Goal: Task Accomplishment & Management: Manage account settings

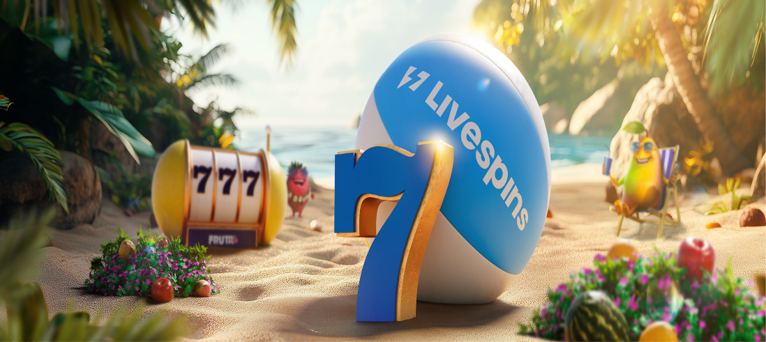
click at [84, 56] on span "Kirjaudu" at bounding box center [96, 50] width 34 height 10
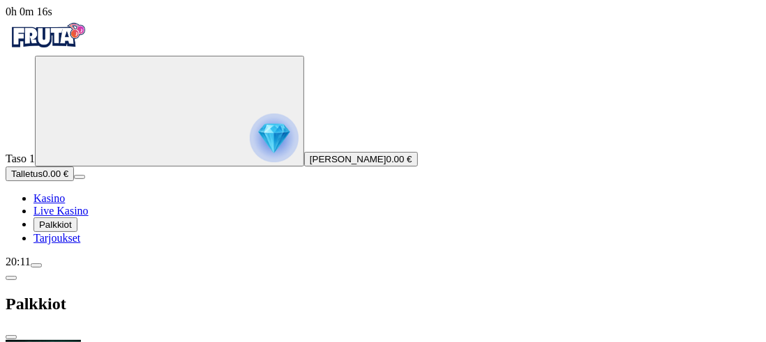
scroll to position [488, 0]
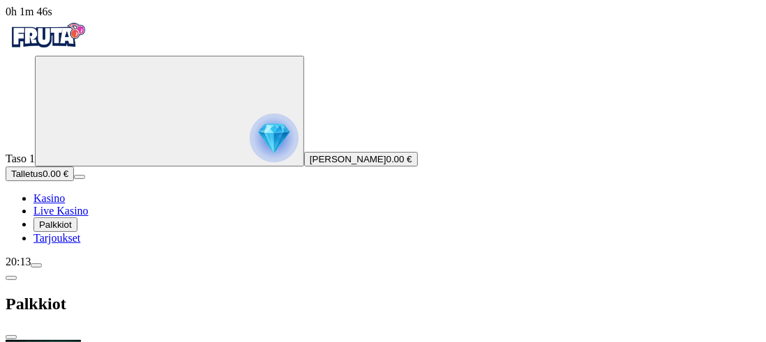
scroll to position [0, 0]
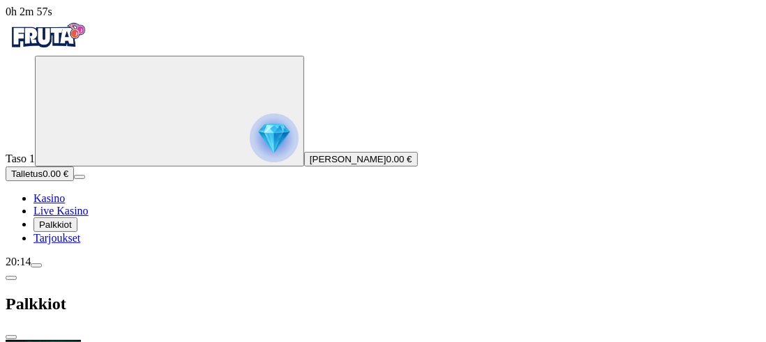
type input "***"
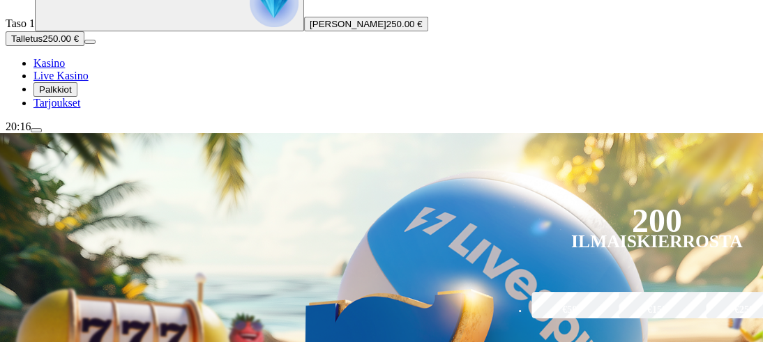
scroll to position [139, 0]
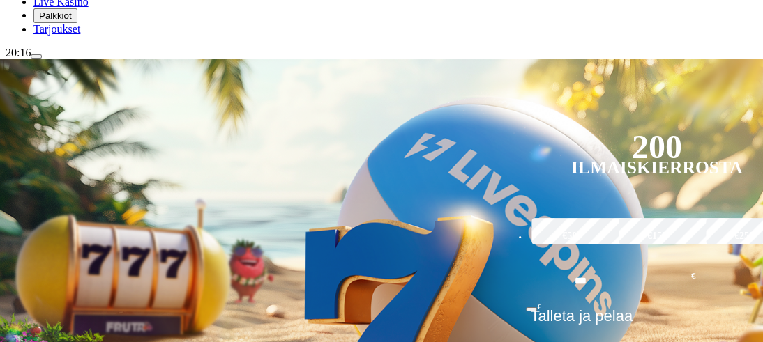
scroll to position [976, 0]
type input "*********"
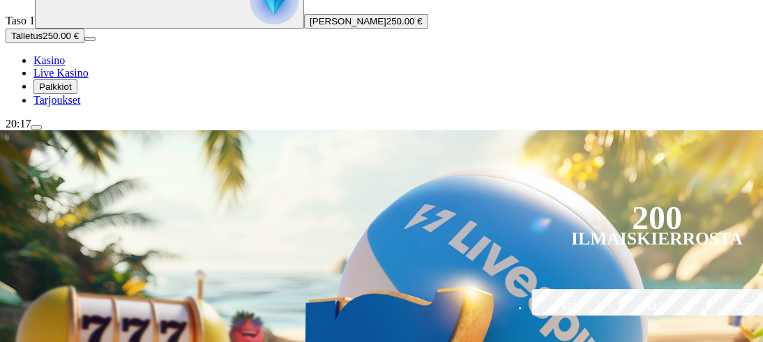
scroll to position [139, 0]
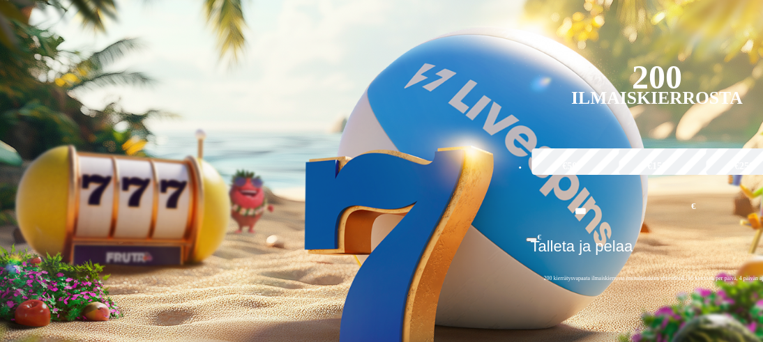
scroll to position [1185, 0]
type input "*********"
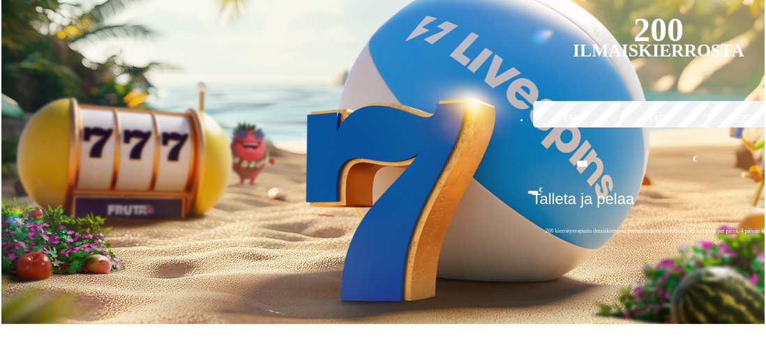
scroll to position [349, 0]
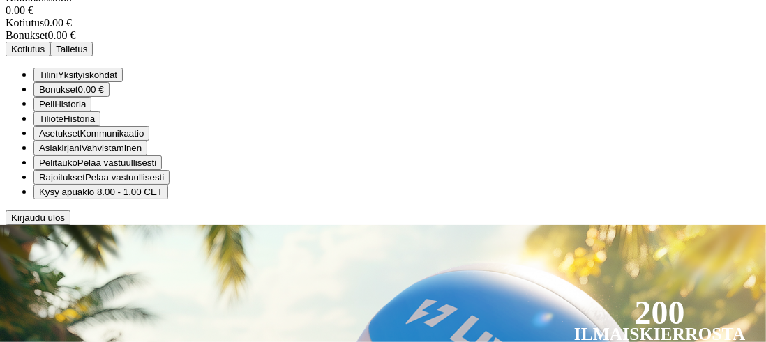
click at [78, 95] on span "Bonukset" at bounding box center [58, 89] width 39 height 10
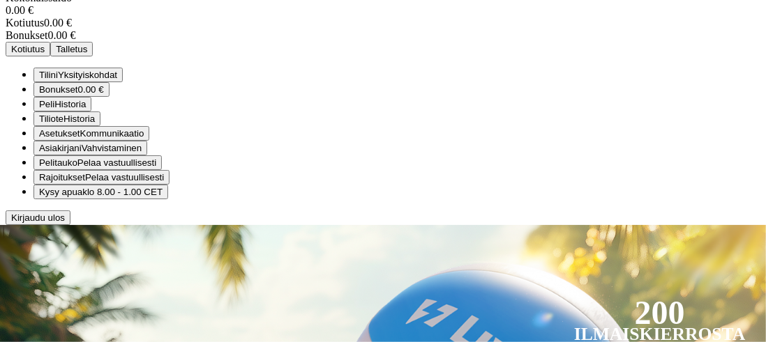
scroll to position [139, 0]
click at [58, 80] on span "Tilini" at bounding box center [48, 75] width 19 height 10
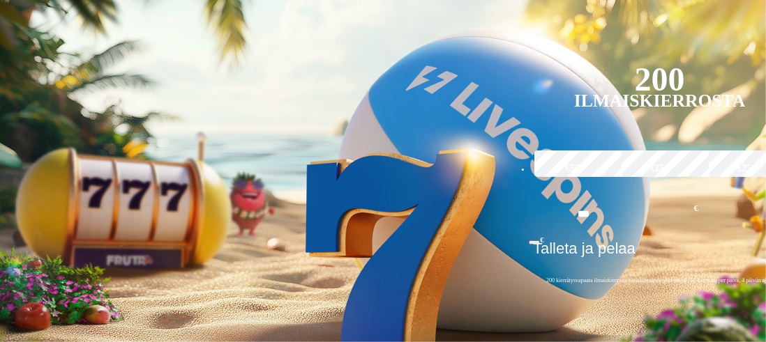
scroll to position [0, 0]
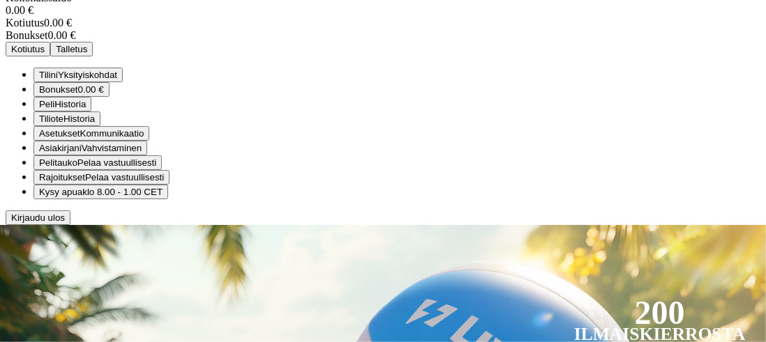
scroll to position [147, 0]
click at [82, 153] on span "Asiakirjani" at bounding box center [60, 148] width 43 height 10
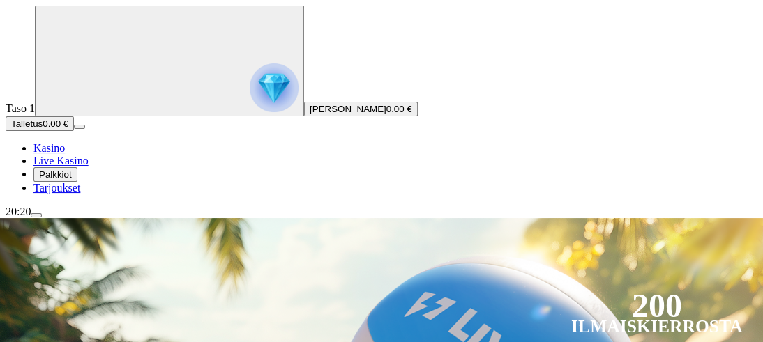
scroll to position [70, 0]
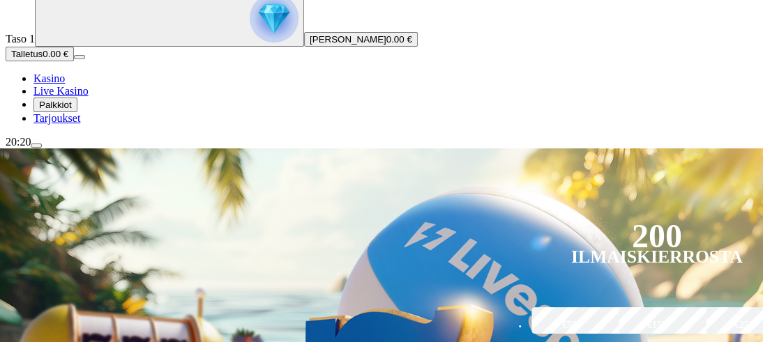
scroll to position [139, 0]
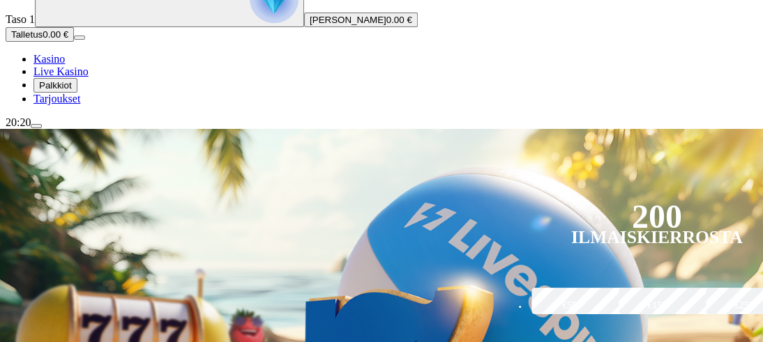
type input "*******"
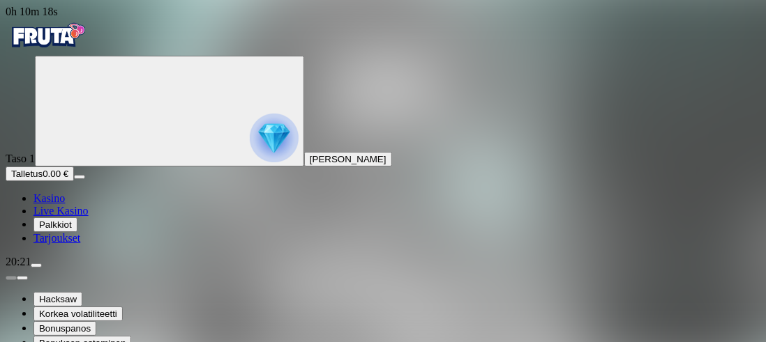
click at [75, 49] on img "Primary" at bounding box center [48, 35] width 84 height 35
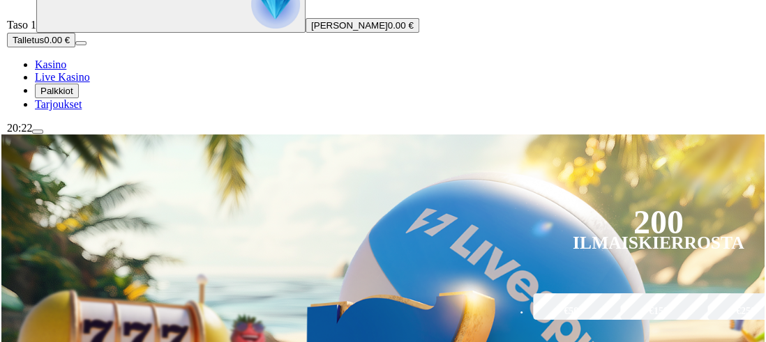
scroll to position [139, 0]
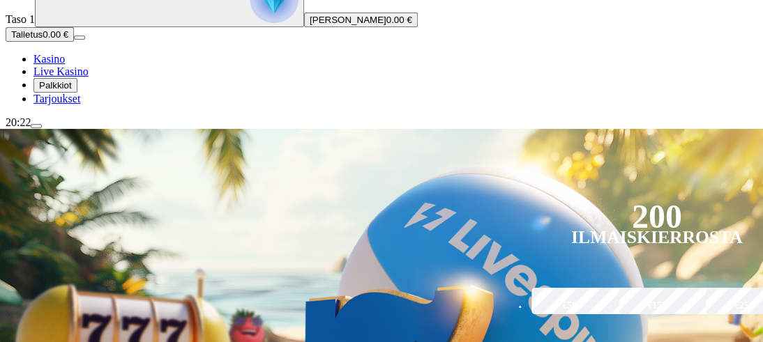
click at [386, 25] on span "0.00 €" at bounding box center [399, 20] width 26 height 10
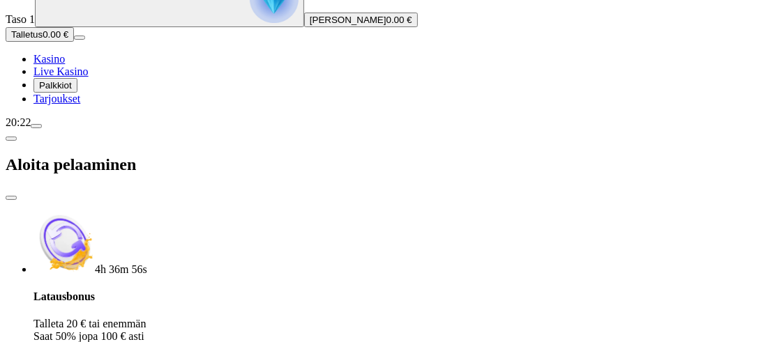
click at [36, 126] on span "menu icon" at bounding box center [36, 126] width 0 height 0
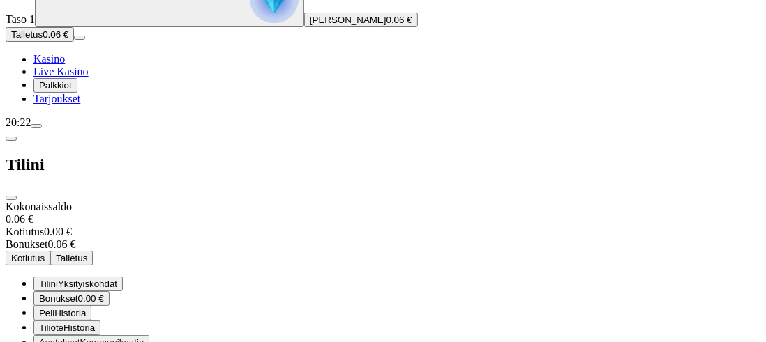
click at [78, 294] on span "Bonukset" at bounding box center [58, 299] width 39 height 10
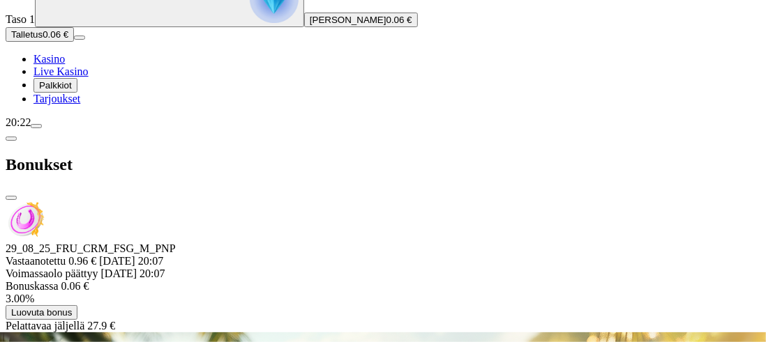
click at [72, 308] on span "Luovuta bonus" at bounding box center [41, 313] width 61 height 10
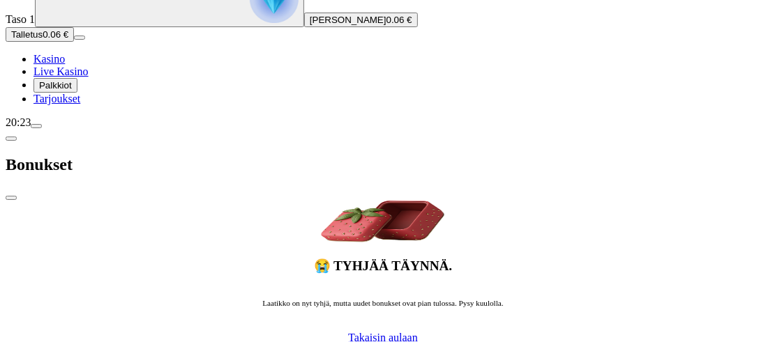
drag, startPoint x: 396, startPoint y: 18, endPoint x: 316, endPoint y: 82, distance: 102.3
click at [11, 198] on span "close icon" at bounding box center [11, 198] width 0 height 0
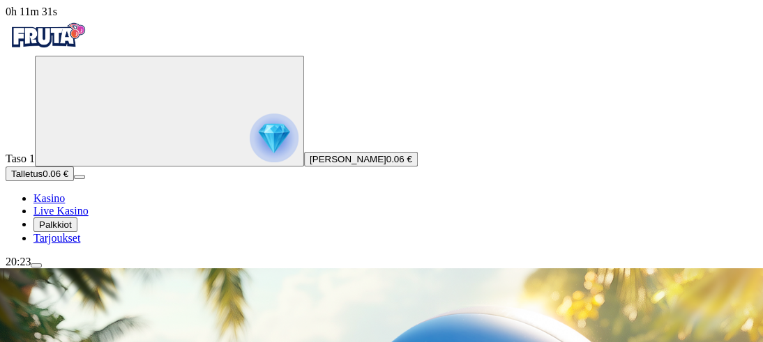
click at [43, 179] on span "Talletus" at bounding box center [26, 174] width 31 height 10
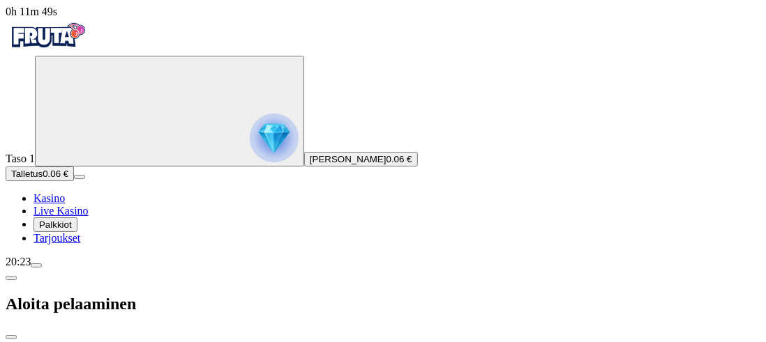
click at [36, 266] on span "menu icon" at bounding box center [36, 266] width 0 height 0
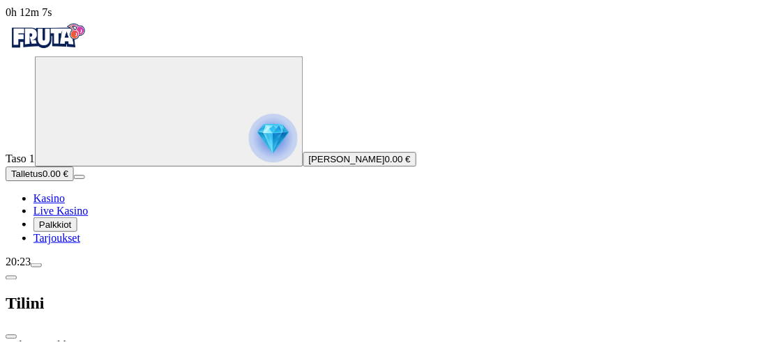
scroll to position [0, 0]
click at [11, 337] on span "close icon" at bounding box center [11, 337] width 0 height 0
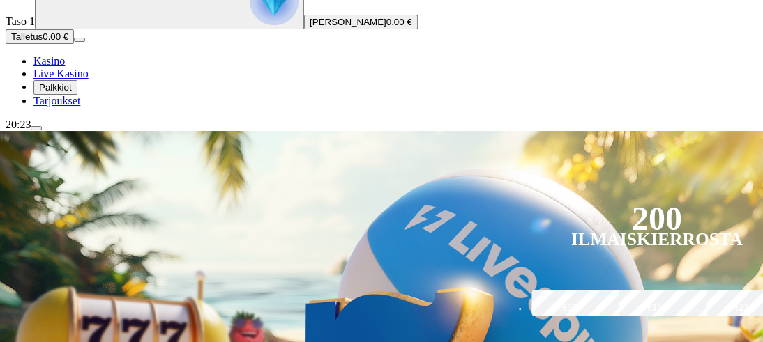
scroll to position [209, 0]
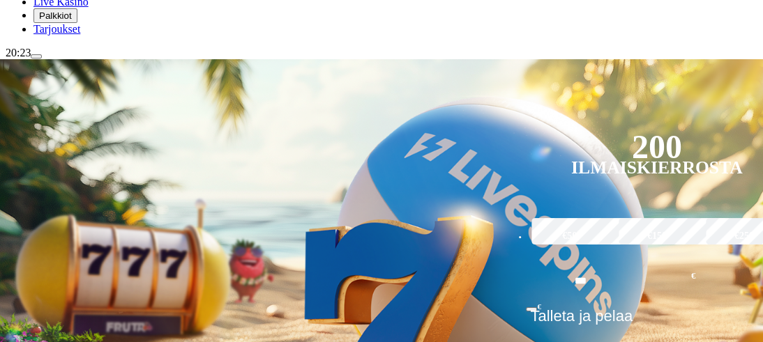
type input "**********"
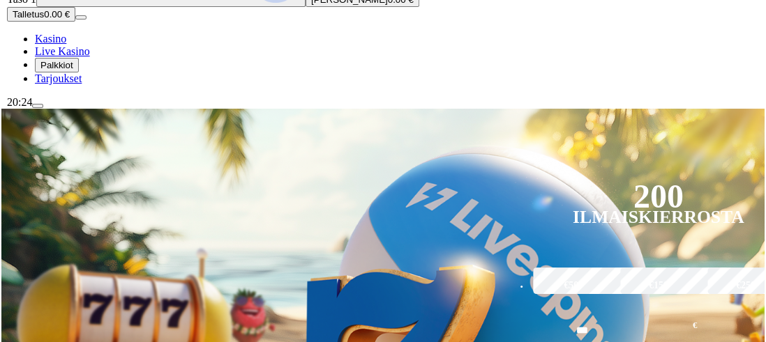
scroll to position [209, 0]
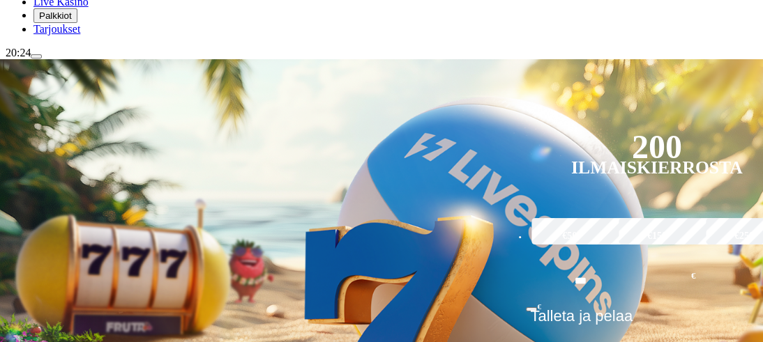
click at [36, 56] on span "menu icon" at bounding box center [36, 56] width 0 height 0
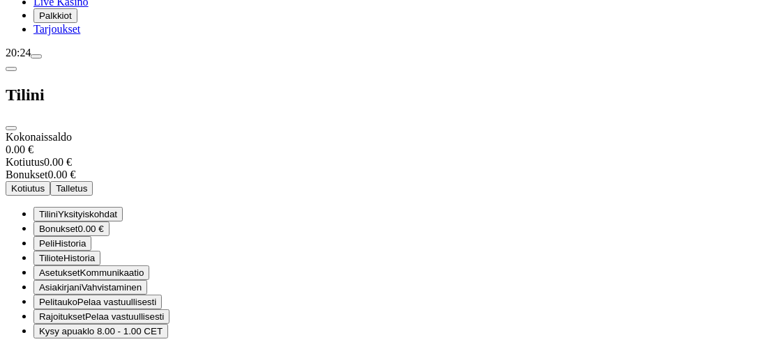
scroll to position [147, 0]
click at [162, 326] on span "Kysy apua klo 8.00 - 1.00 CET" at bounding box center [100, 331] width 123 height 10
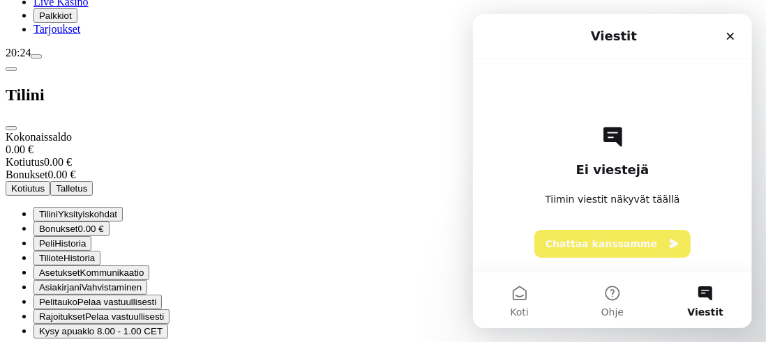
scroll to position [0, 0]
click at [604, 248] on button "Chattaa kanssamme" at bounding box center [611, 244] width 156 height 28
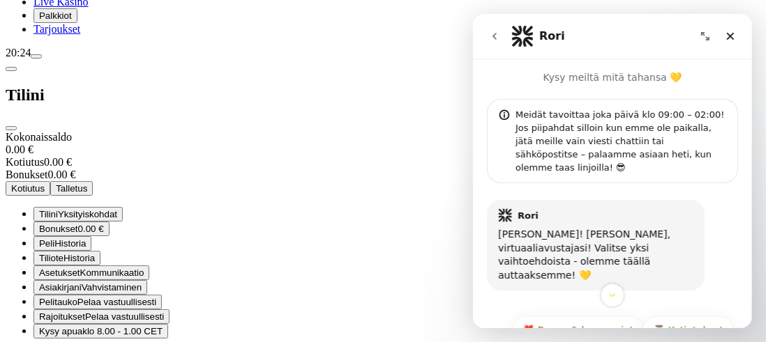
click at [567, 301] on div "Intercom messenger" at bounding box center [611, 296] width 279 height 24
click at [609, 297] on icon "Scroll to bottom" at bounding box center [611, 295] width 13 height 13
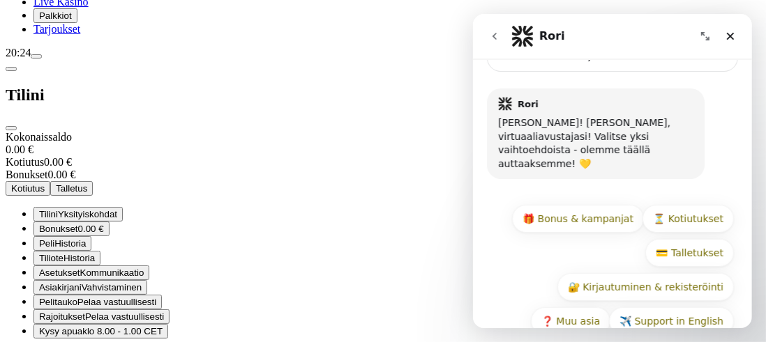
scroll to position [113, 0]
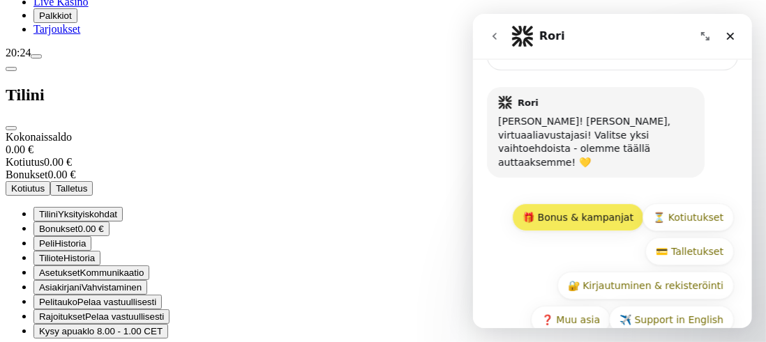
click at [599, 204] on button "🎁 Bonus & kampanjat" at bounding box center [577, 218] width 132 height 28
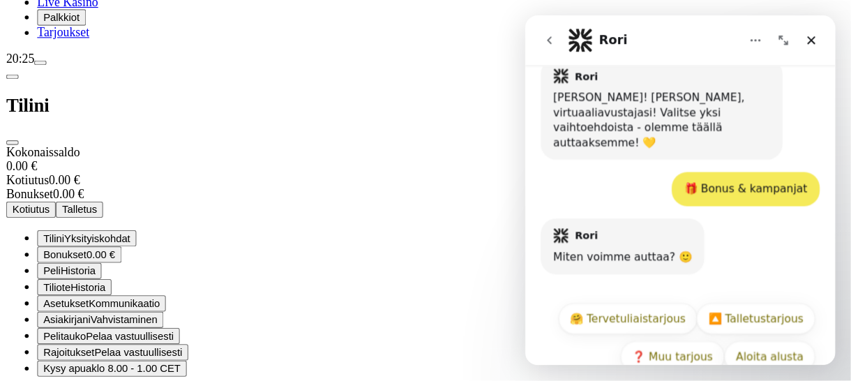
scroll to position [109, 0]
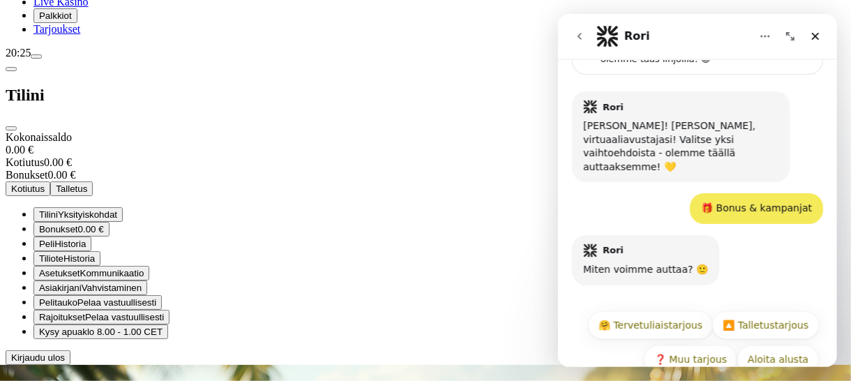
click at [765, 33] on icon "Laajenna ikkuna" at bounding box center [789, 36] width 8 height 8
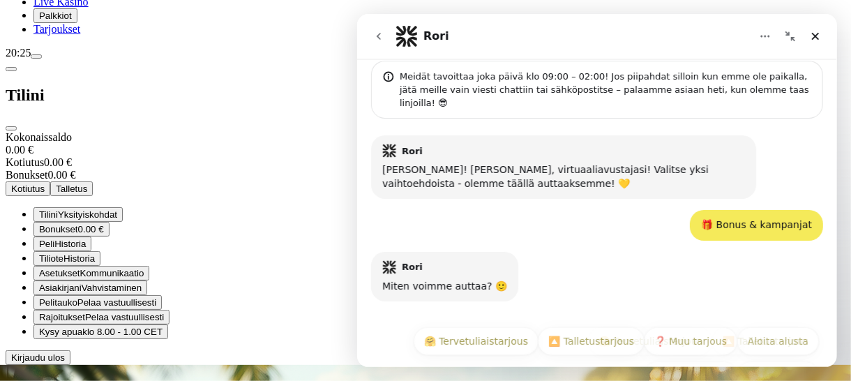
scroll to position [37, 0]
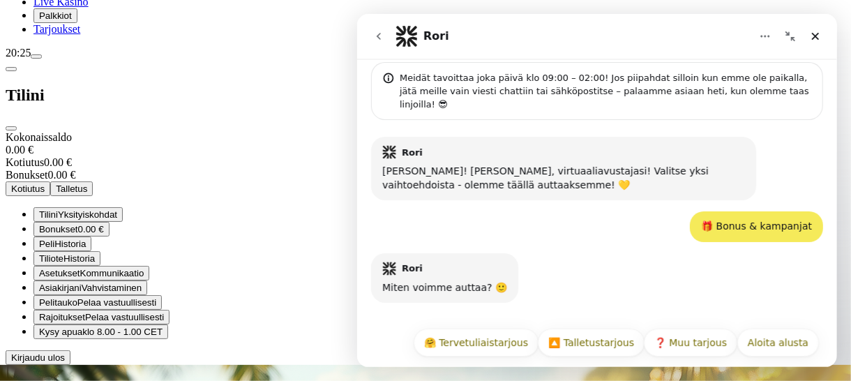
click at [574, 120] on div "[PERSON_NAME]! [PERSON_NAME], virtuaaliavustajasi! Valitse yksi vaihtoehdoista …" at bounding box center [596, 219] width 480 height 199
click at [412, 165] on div "[PERSON_NAME]! [PERSON_NAME], virtuaaliavustajasi! Valitse yksi vaihtoehdoista …" at bounding box center [562, 178] width 363 height 27
drag, startPoint x: 440, startPoint y: 278, endPoint x: 469, endPoint y: 279, distance: 29.3
click at [443, 281] on div "Miten voimme auttaa? 🙂" at bounding box center [443, 288] width 125 height 14
click at [730, 220] on div "🎁 Bonus & kampanjat" at bounding box center [755, 227] width 111 height 14
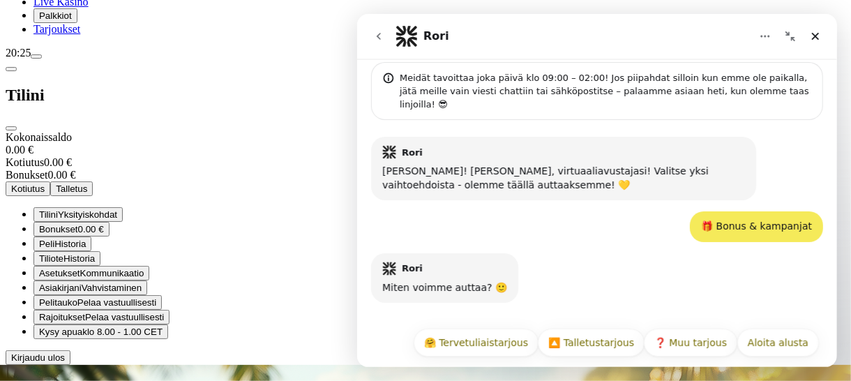
click at [486, 281] on div "Miten voimme auttaa? 🙂" at bounding box center [443, 288] width 125 height 14
click at [411, 314] on div "Rori • 5 m sitten" at bounding box center [416, 314] width 70 height 0
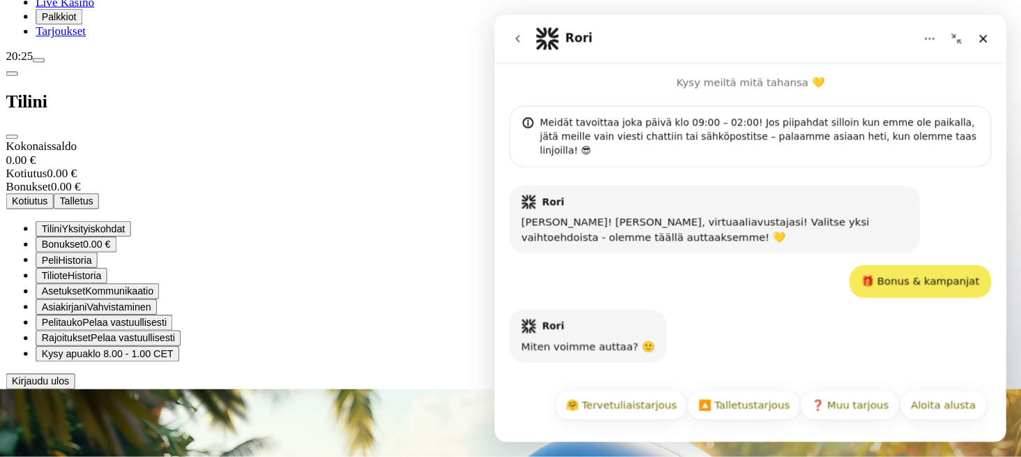
scroll to position [68, 0]
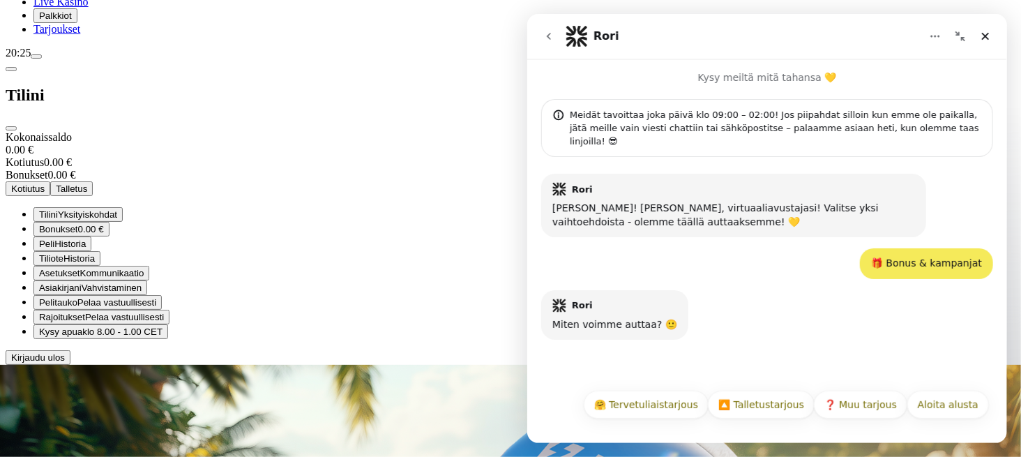
click at [765, 79] on p "Kysy meiltä mitä tahansa 💛" at bounding box center [766, 72] width 480 height 26
click at [765, 77] on p "Kysy meiltä mitä tahansa 💛" at bounding box center [766, 72] width 480 height 26
click at [753, 33] on div "Rori" at bounding box center [743, 36] width 356 height 22
click at [584, 39] on img "Intercom messenger" at bounding box center [576, 36] width 22 height 22
click at [765, 342] on button "🔼 Talletustarjous" at bounding box center [760, 404] width 107 height 28
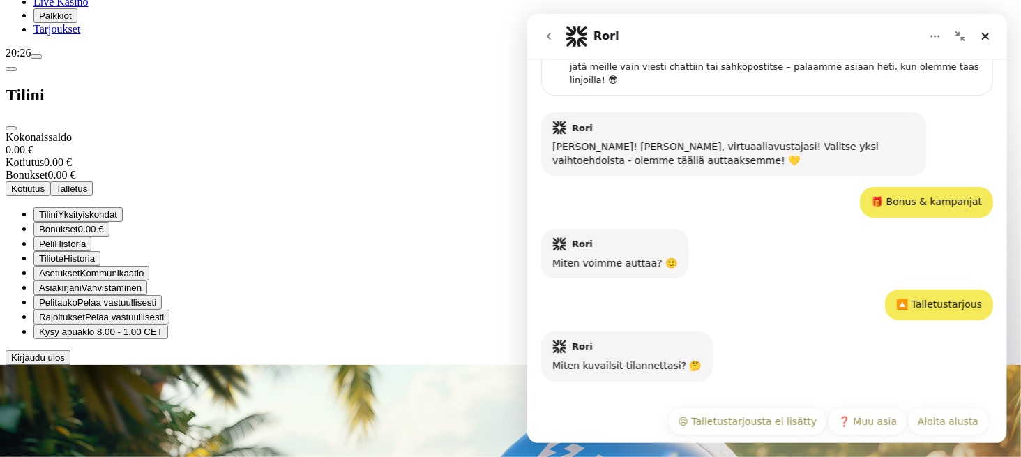
scroll to position [63, 0]
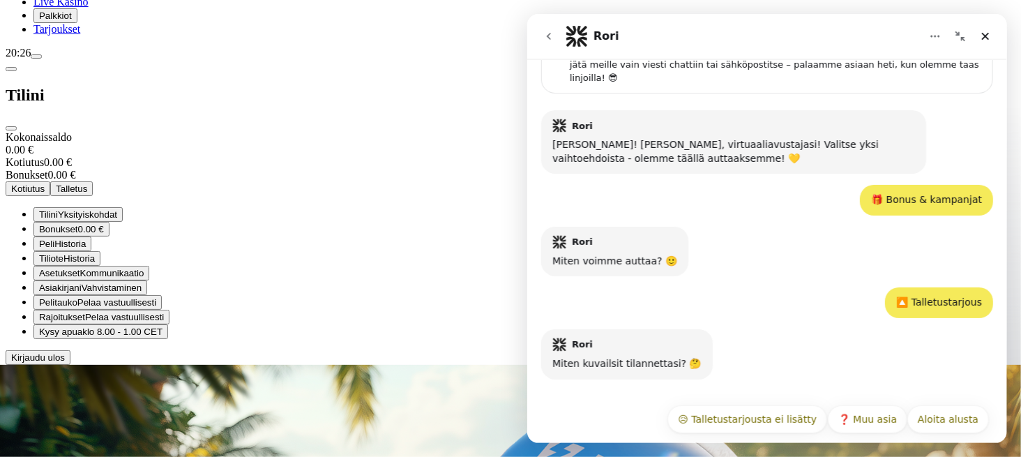
click at [699, 342] on div "[PERSON_NAME] kuvailsit tilannettasi? 🤔 Rori • 4 m sitten" at bounding box center [766, 362] width 452 height 67
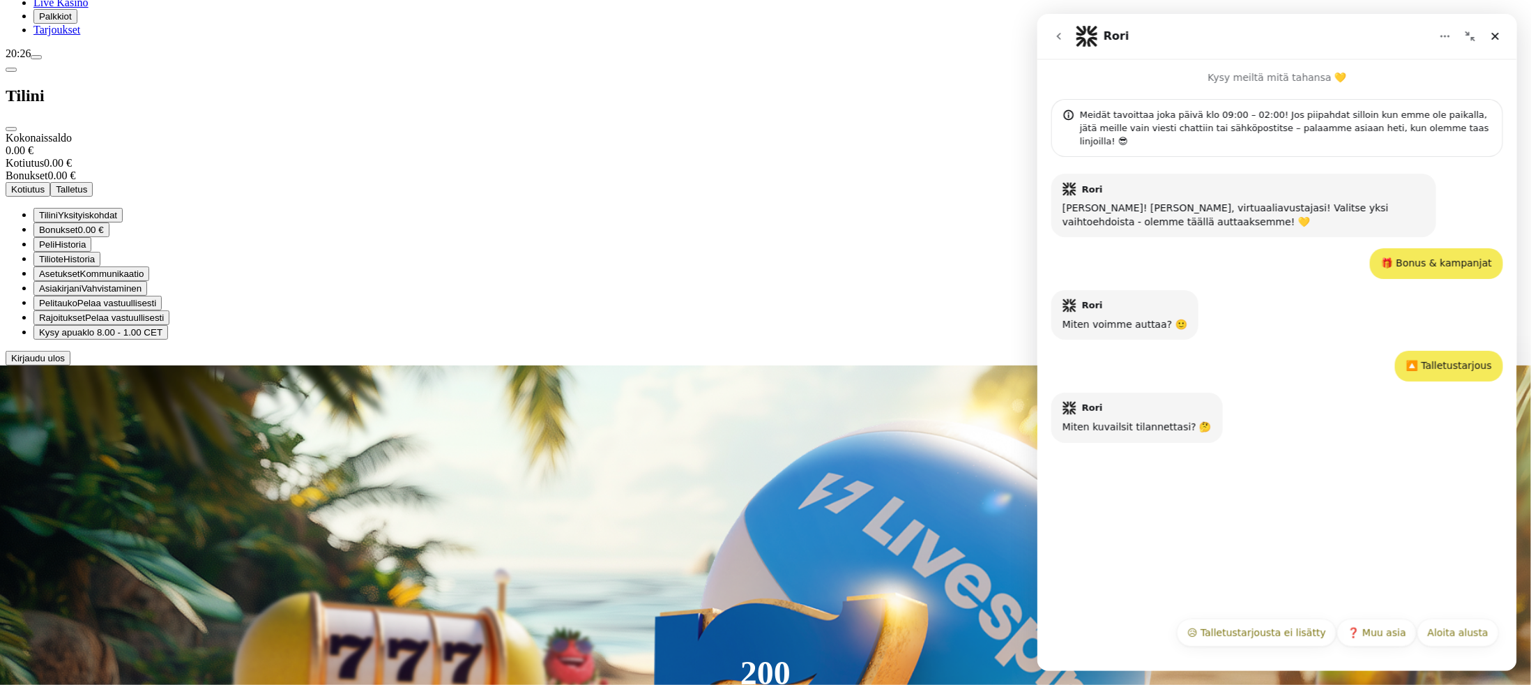
scroll to position [0, 0]
click at [765, 342] on div "[PERSON_NAME]! [PERSON_NAME], virtuaaliavustajasi! Valitse yksi vaihtoehdoista …" at bounding box center [1277, 383] width 480 height 453
drag, startPoint x: 1217, startPoint y: 561, endPoint x: 1199, endPoint y: 585, distance: 30.4
click at [765, 342] on div "[PERSON_NAME]! [PERSON_NAME], virtuaaliavustajasi! Valitse yksi vaihtoehdoista …" at bounding box center [1277, 383] width 480 height 453
click at [765, 342] on div "Aloita alusta 😥 Talletustarjousta ei lisätty ❓ Muu asia Aloita alusta" at bounding box center [1276, 637] width 443 height 36
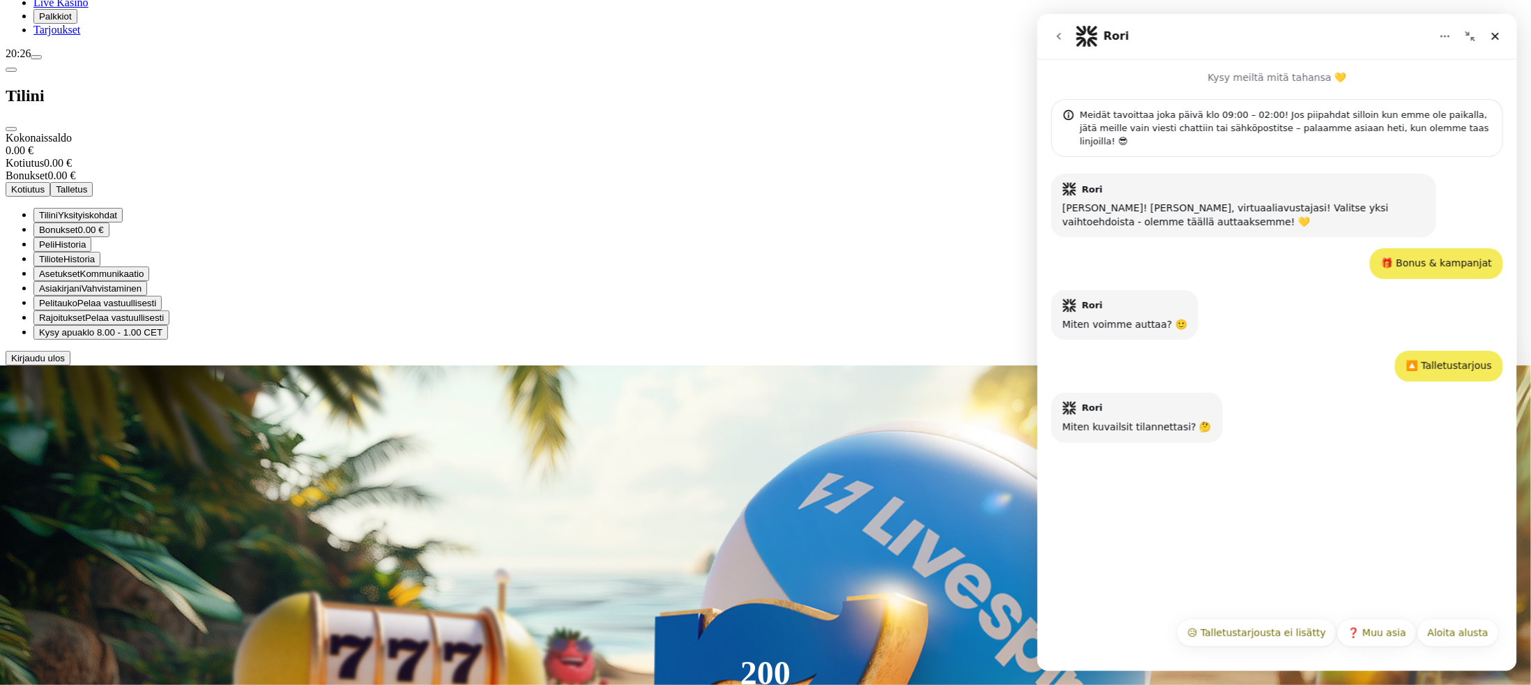
click at [765, 342] on div "[PERSON_NAME]! [PERSON_NAME], virtuaaliavustajasi! Valitse yksi vaihtoehdoista …" at bounding box center [1277, 414] width 480 height 514
drag, startPoint x: 1319, startPoint y: 75, endPoint x: 1328, endPoint y: 88, distance: 16.1
click at [765, 78] on p "Kysy meiltä mitä tahansa 💛" at bounding box center [1277, 72] width 480 height 26
click at [765, 79] on p "Kysy meiltä mitä tahansa 💛" at bounding box center [1277, 72] width 480 height 26
click at [765, 81] on p "Kysy meiltä mitä tahansa 💛" at bounding box center [1277, 72] width 480 height 26
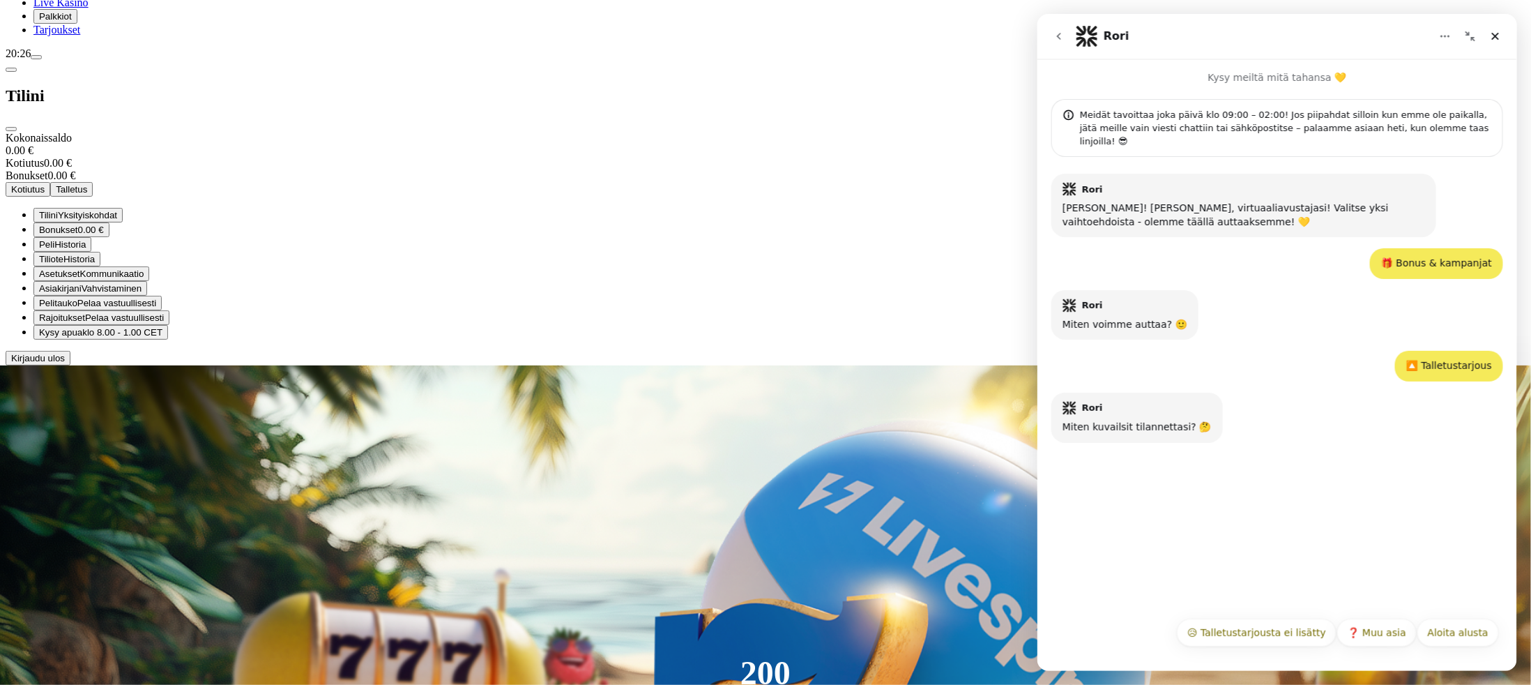
click at [765, 43] on img "Intercom messenger" at bounding box center [1086, 36] width 22 height 22
click at [11, 129] on span "close icon" at bounding box center [11, 129] width 0 height 0
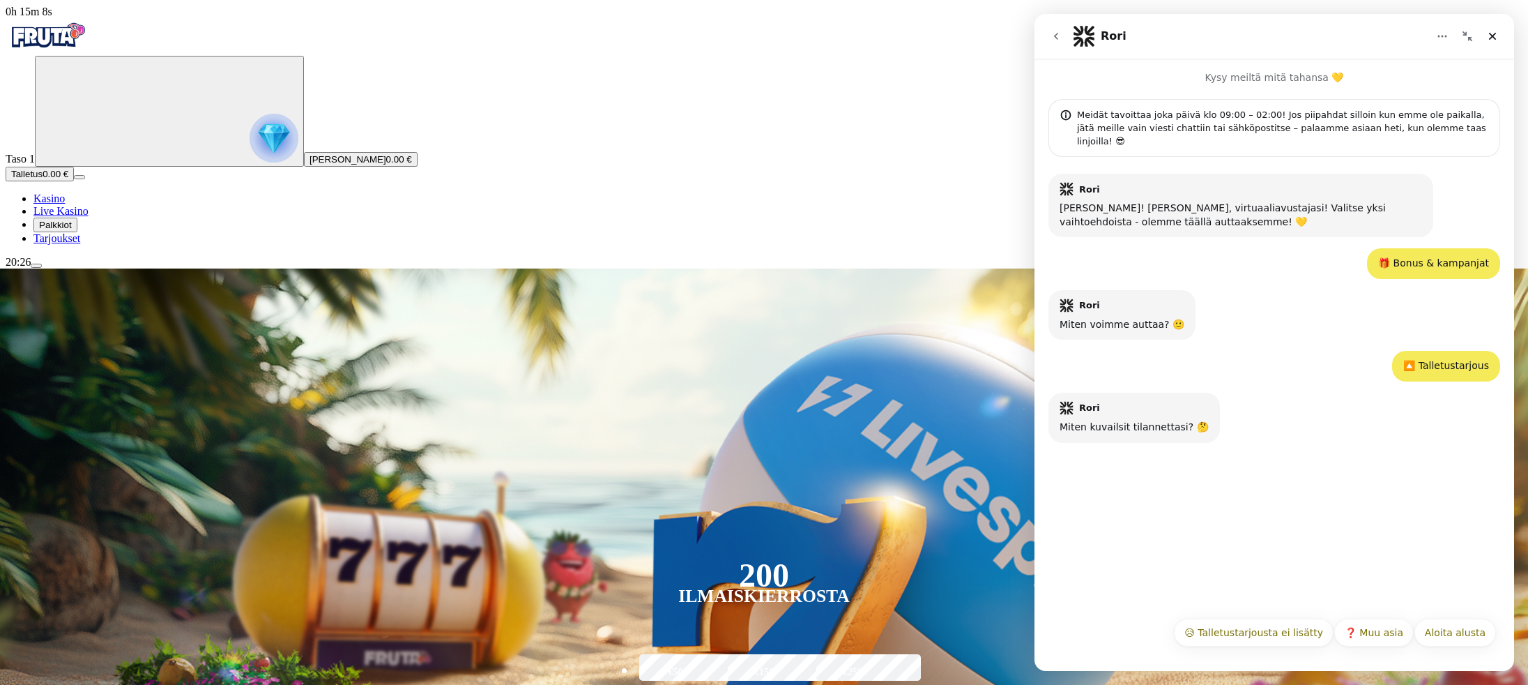
click at [765, 36] on icon "Tiivistä ikkuna" at bounding box center [1467, 36] width 11 height 11
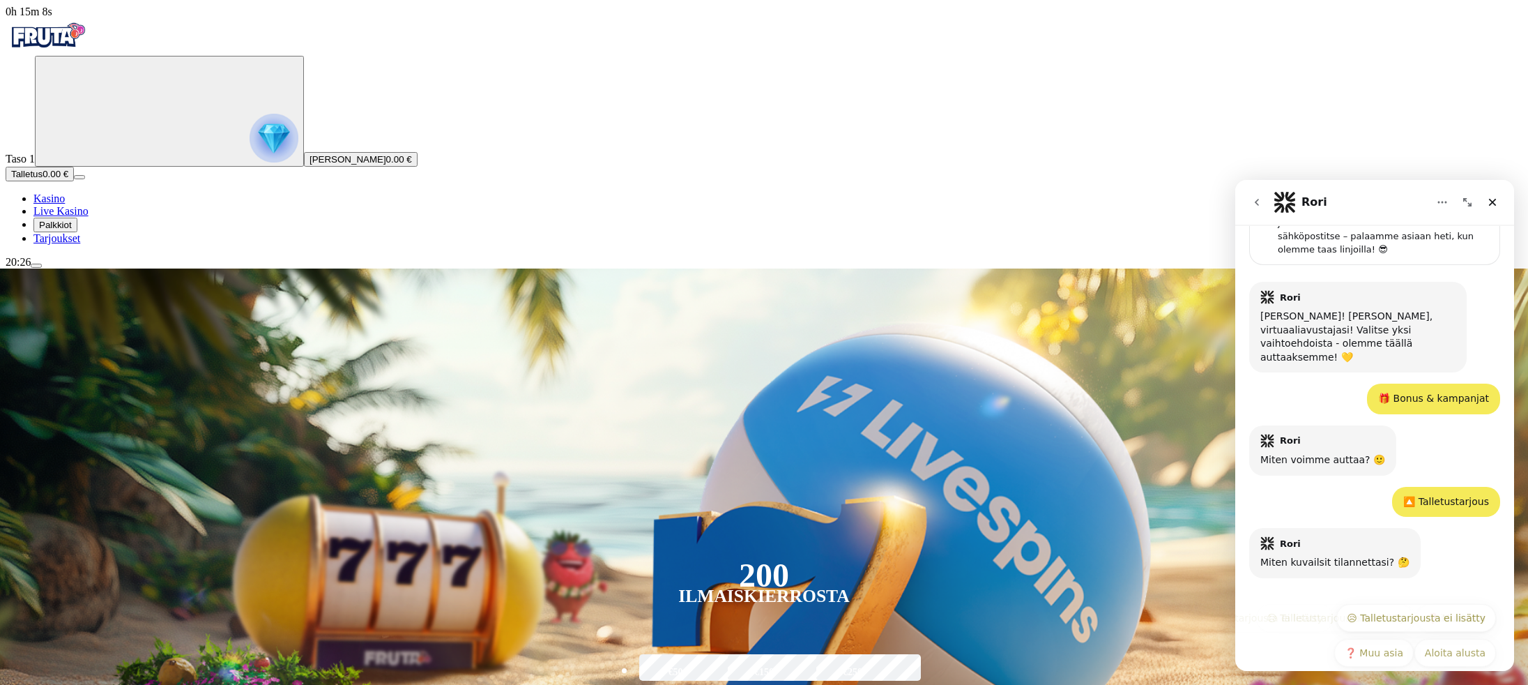
scroll to position [89, 0]
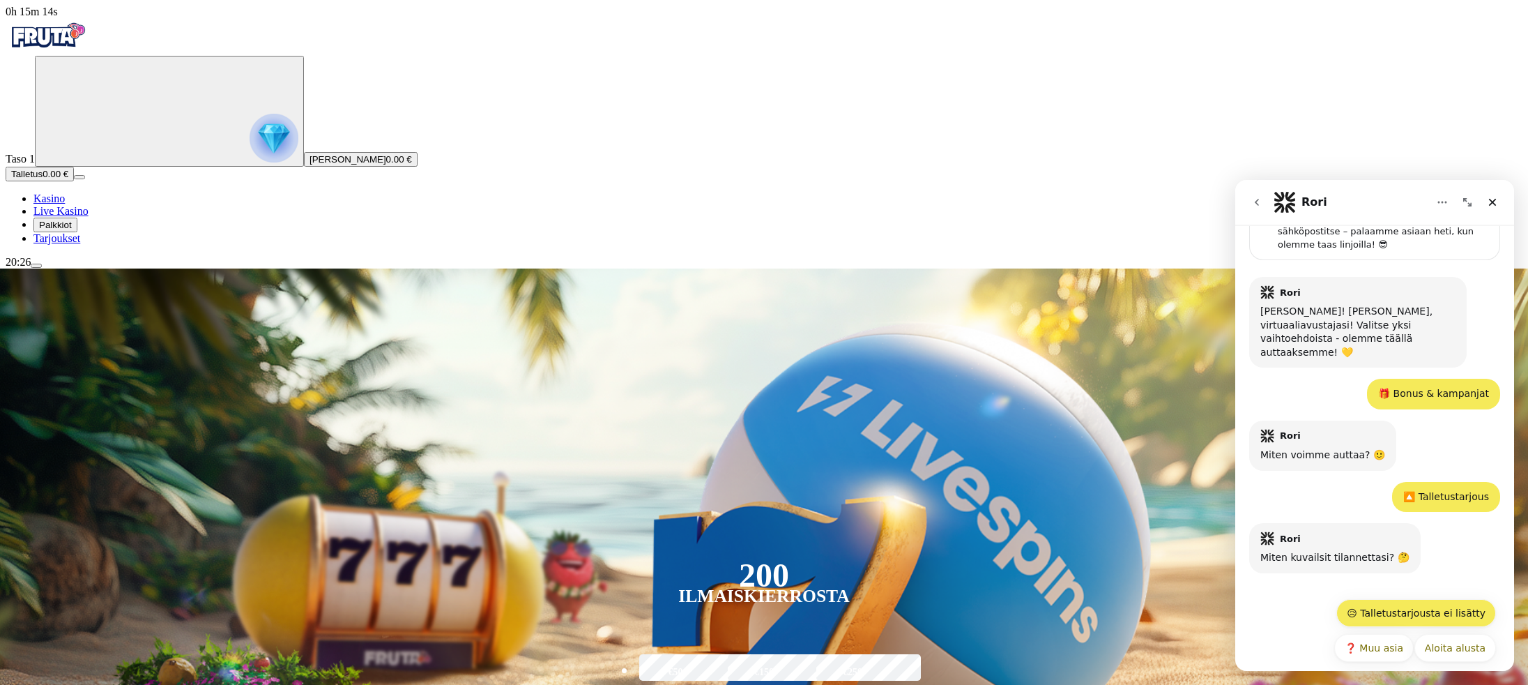
click at [765, 342] on button "😥 Talletustarjousta ei lisätty" at bounding box center [1417, 613] width 160 height 28
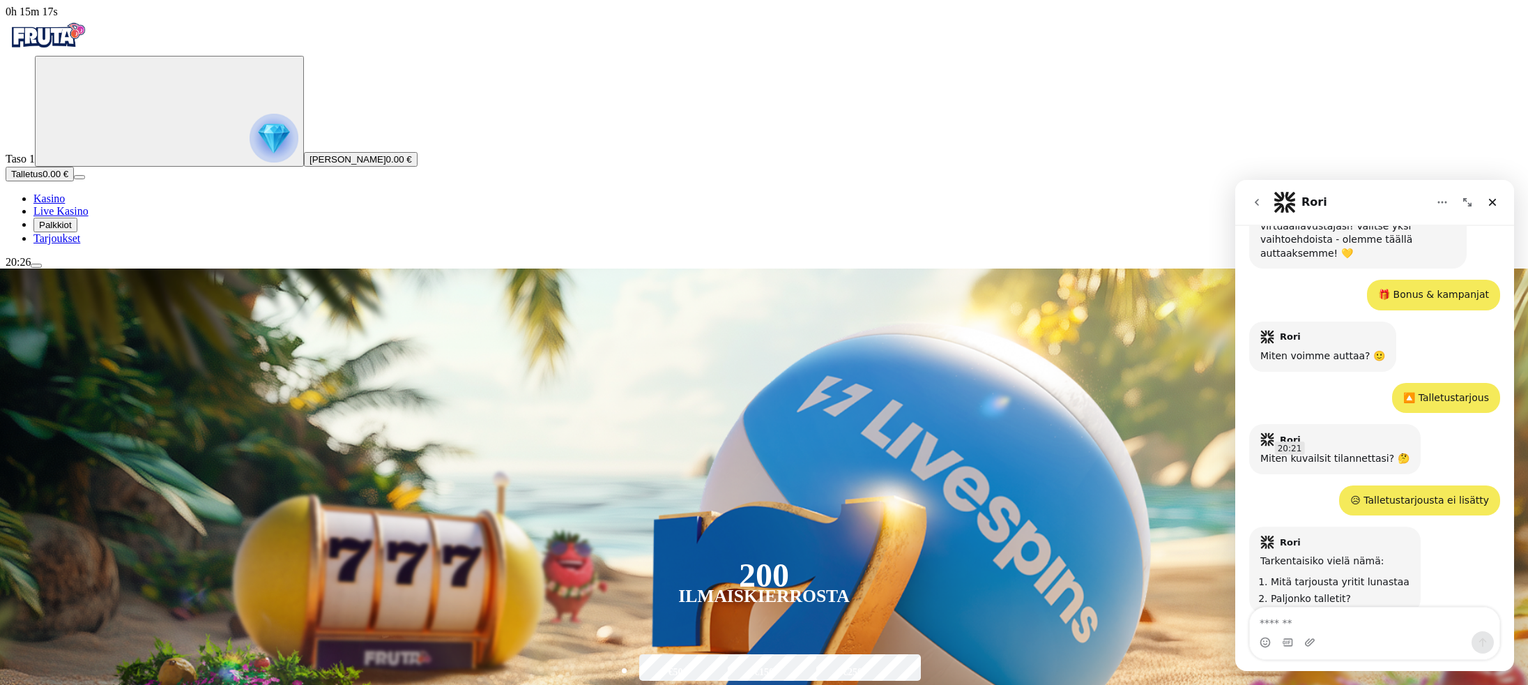
scroll to position [196, 0]
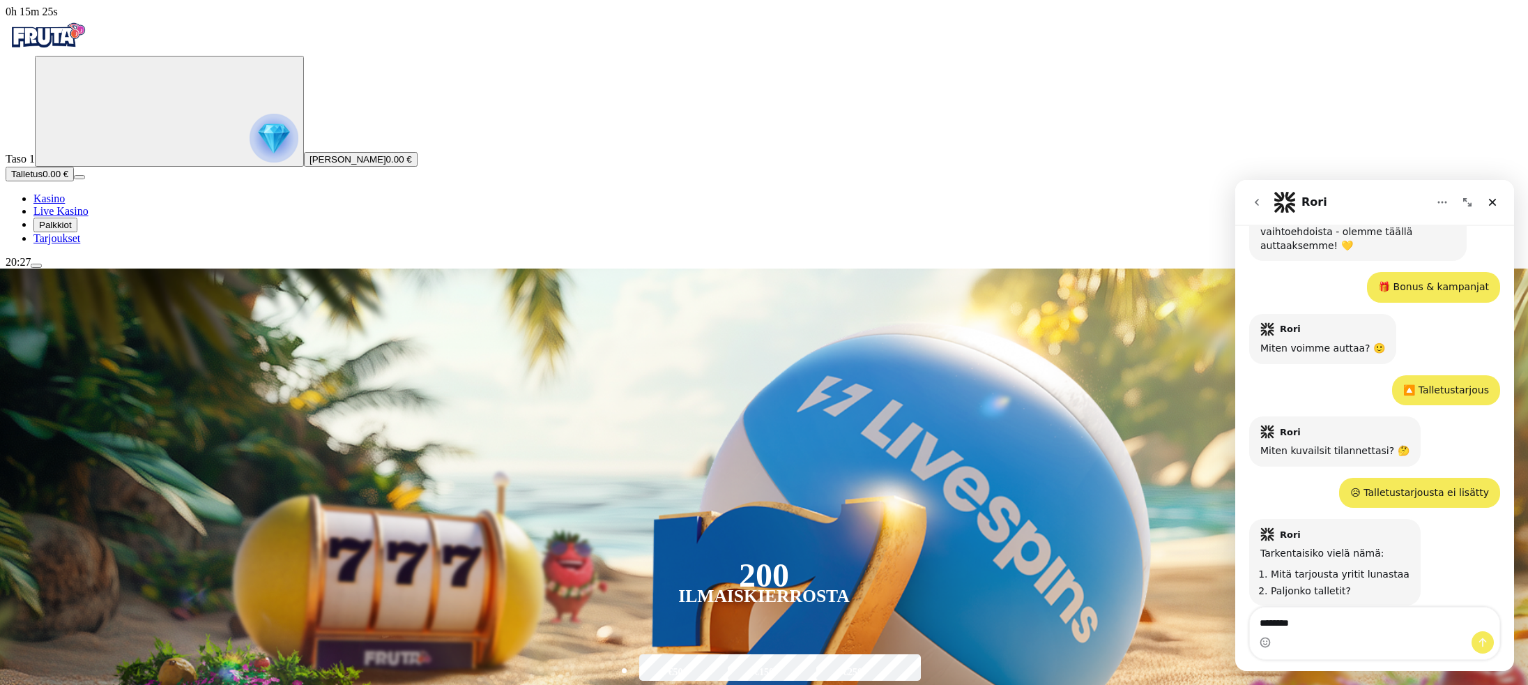
type textarea "*********"
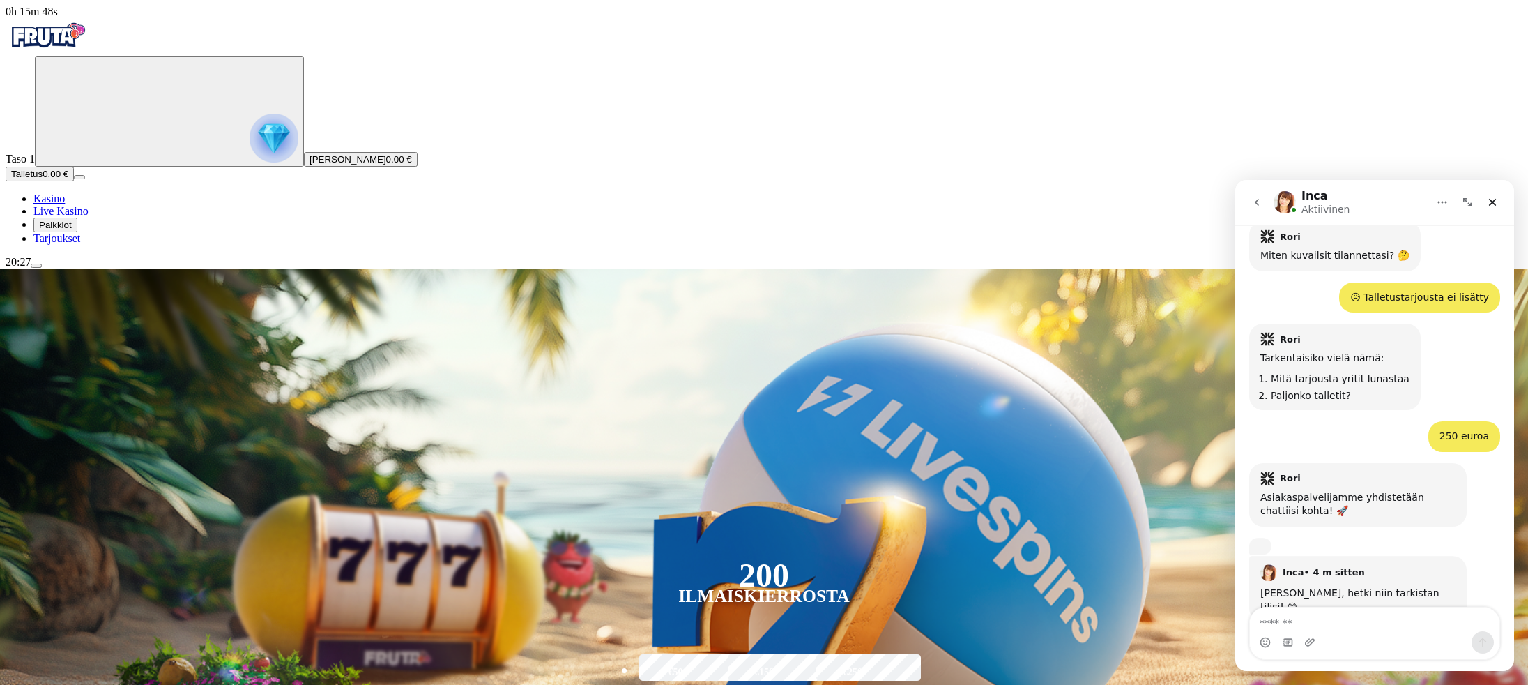
scroll to position [394, 0]
type textarea "**"
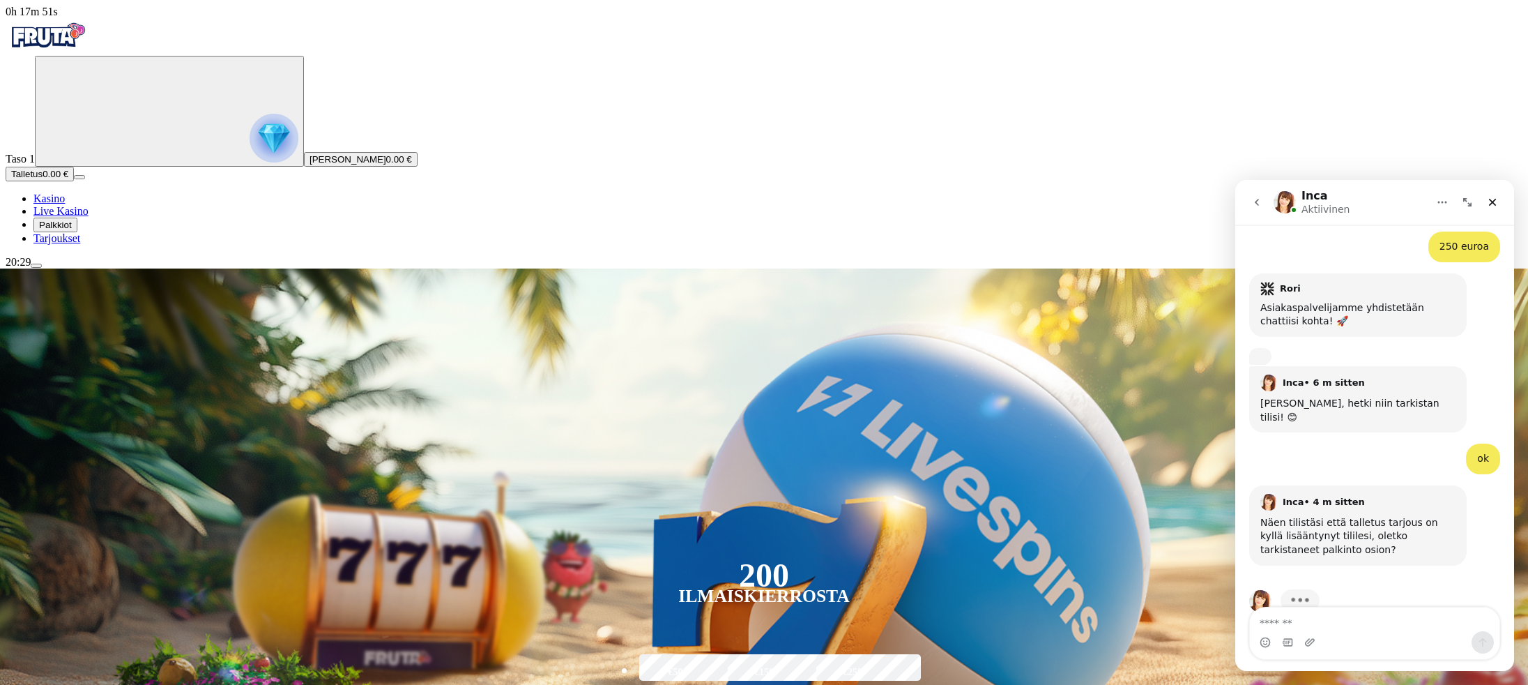
scroll to position [526, 0]
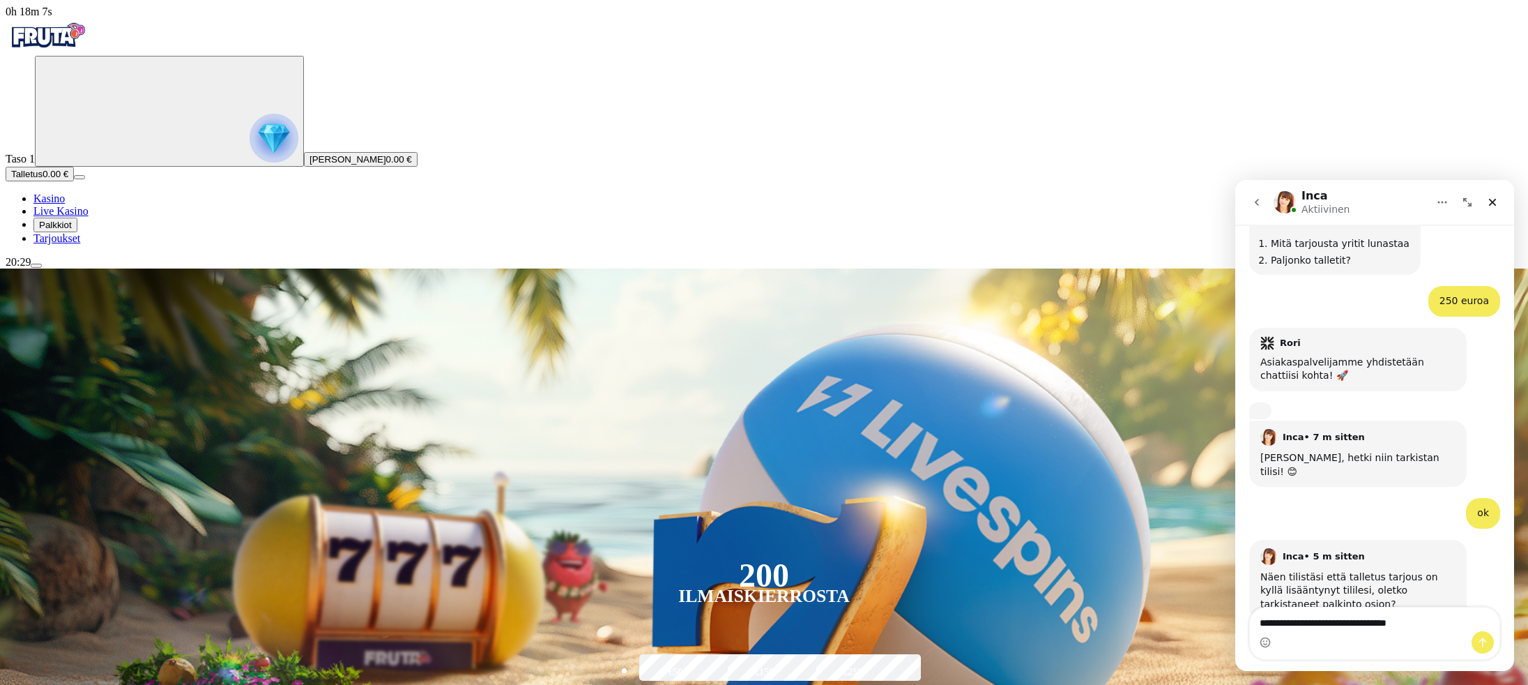
type textarea "**********"
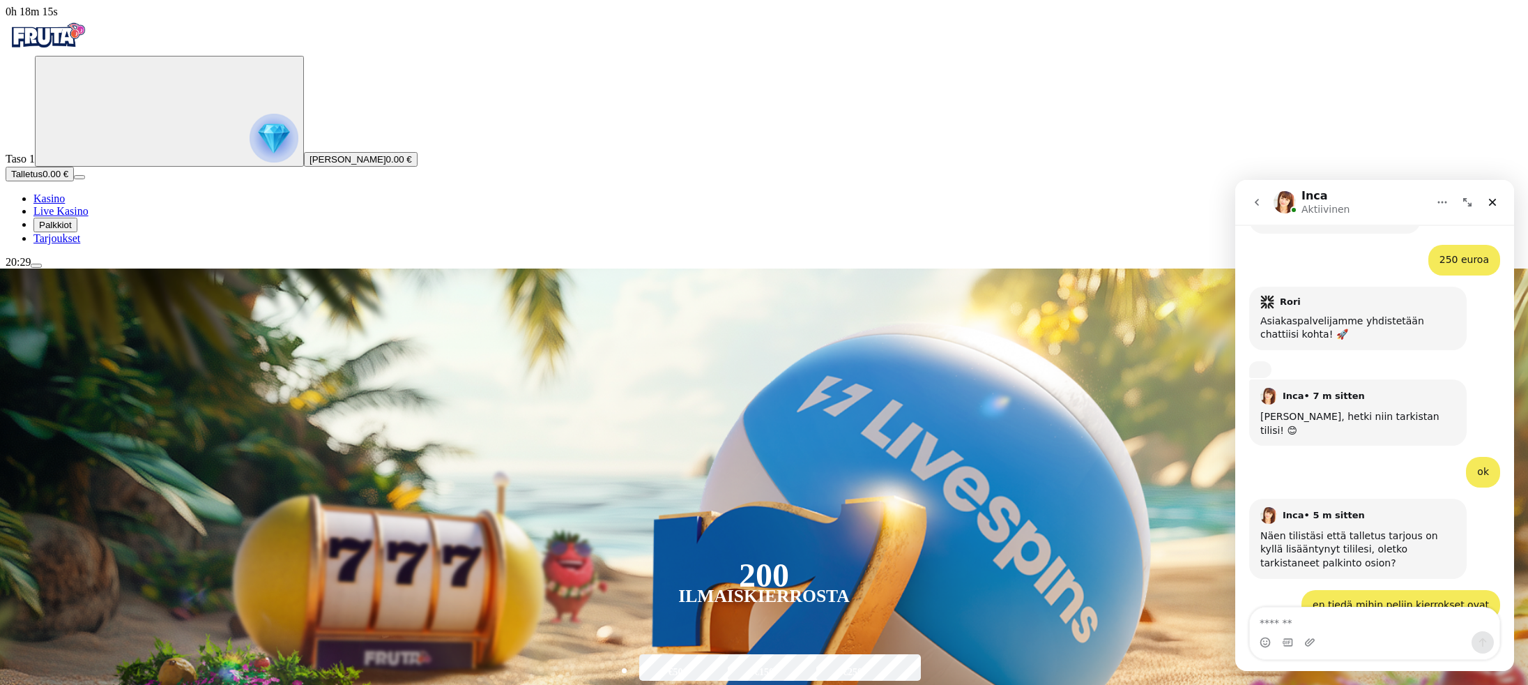
click at [72, 230] on span "Palkkiot" at bounding box center [55, 225] width 33 height 10
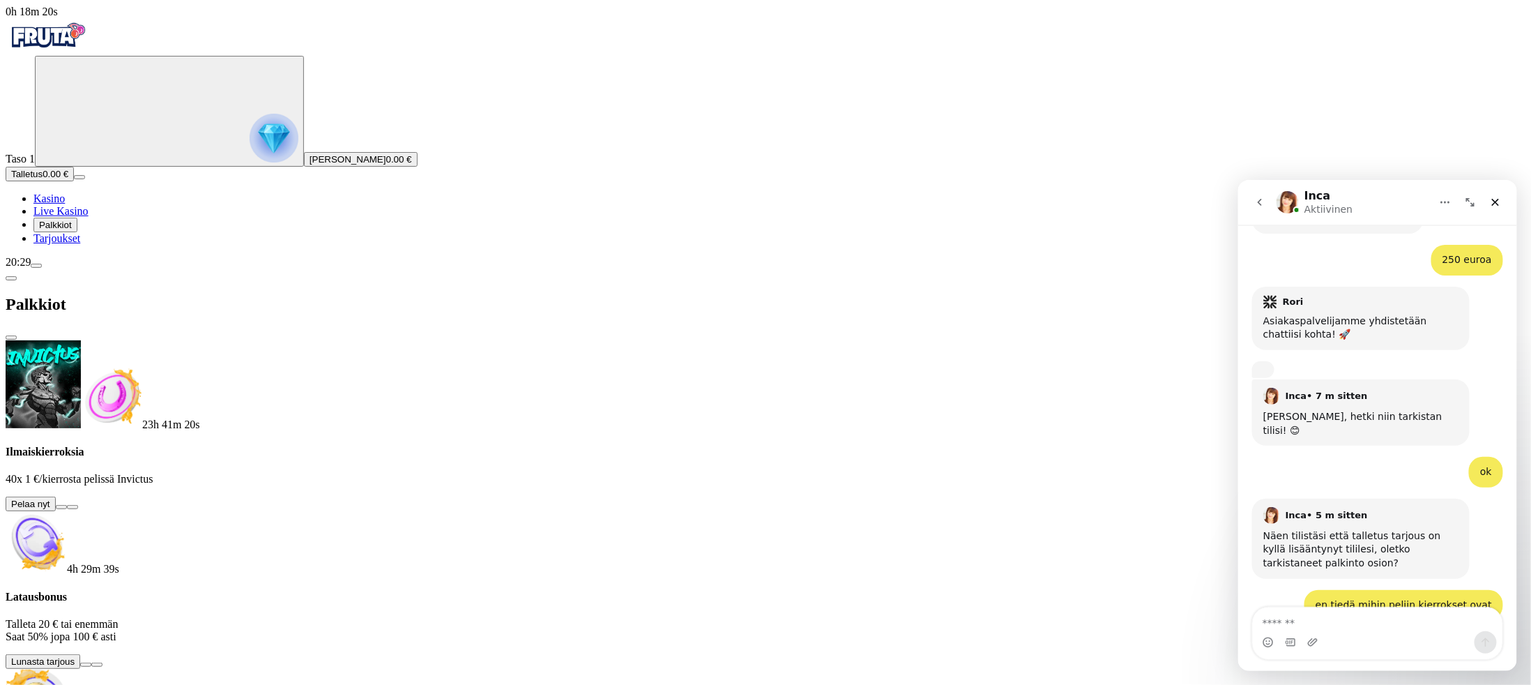
click at [765, 342] on textarea "Viesti…" at bounding box center [1377, 619] width 250 height 24
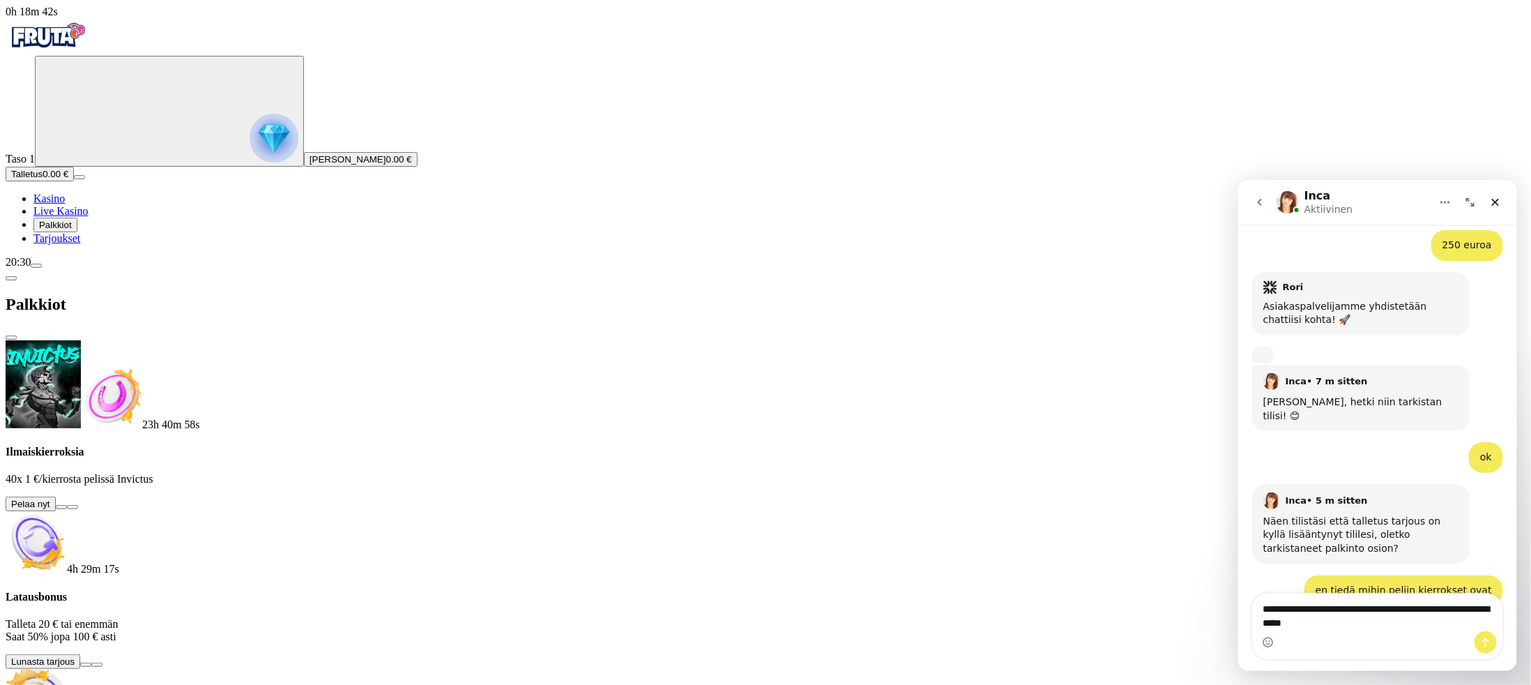
type textarea "**********"
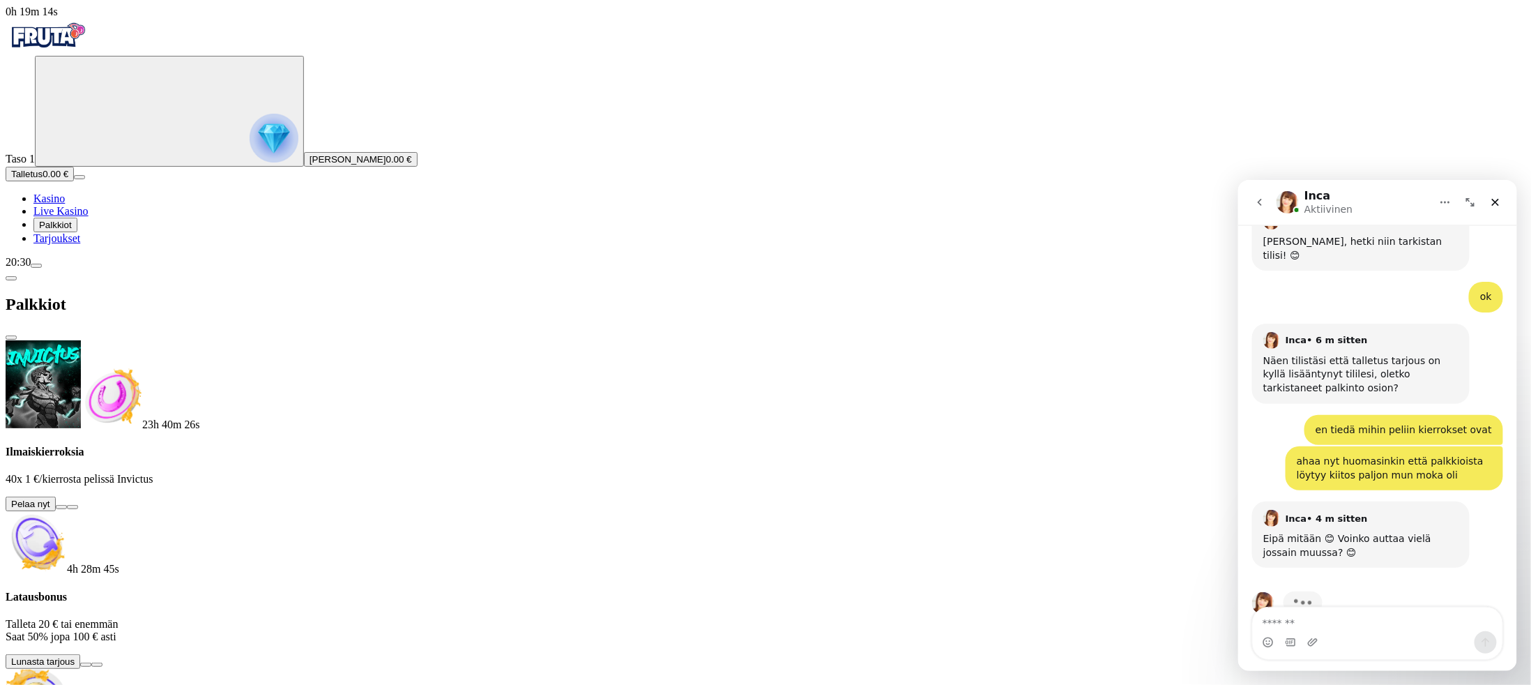
scroll to position [745, 0]
click at [765, 342] on textarea "Viesti…" at bounding box center [1377, 619] width 250 height 24
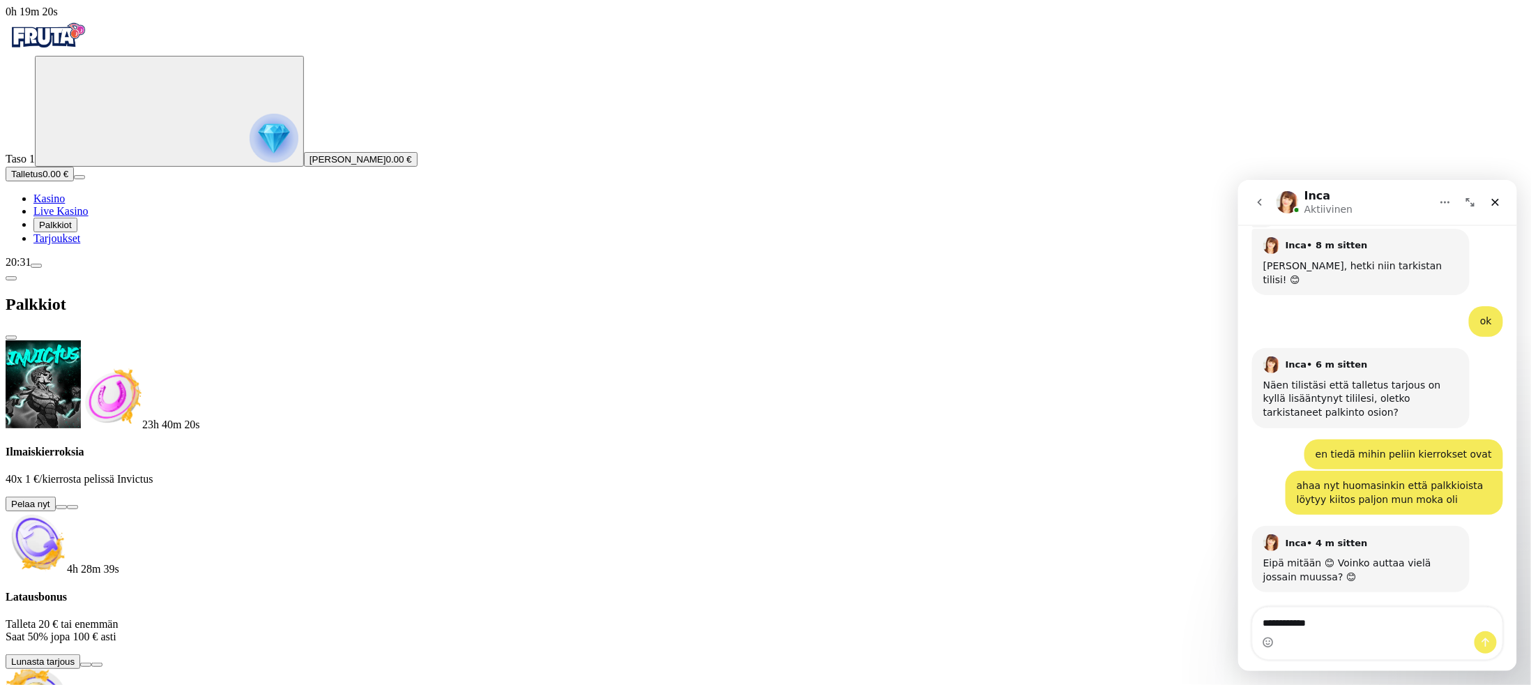
scroll to position [692, 0]
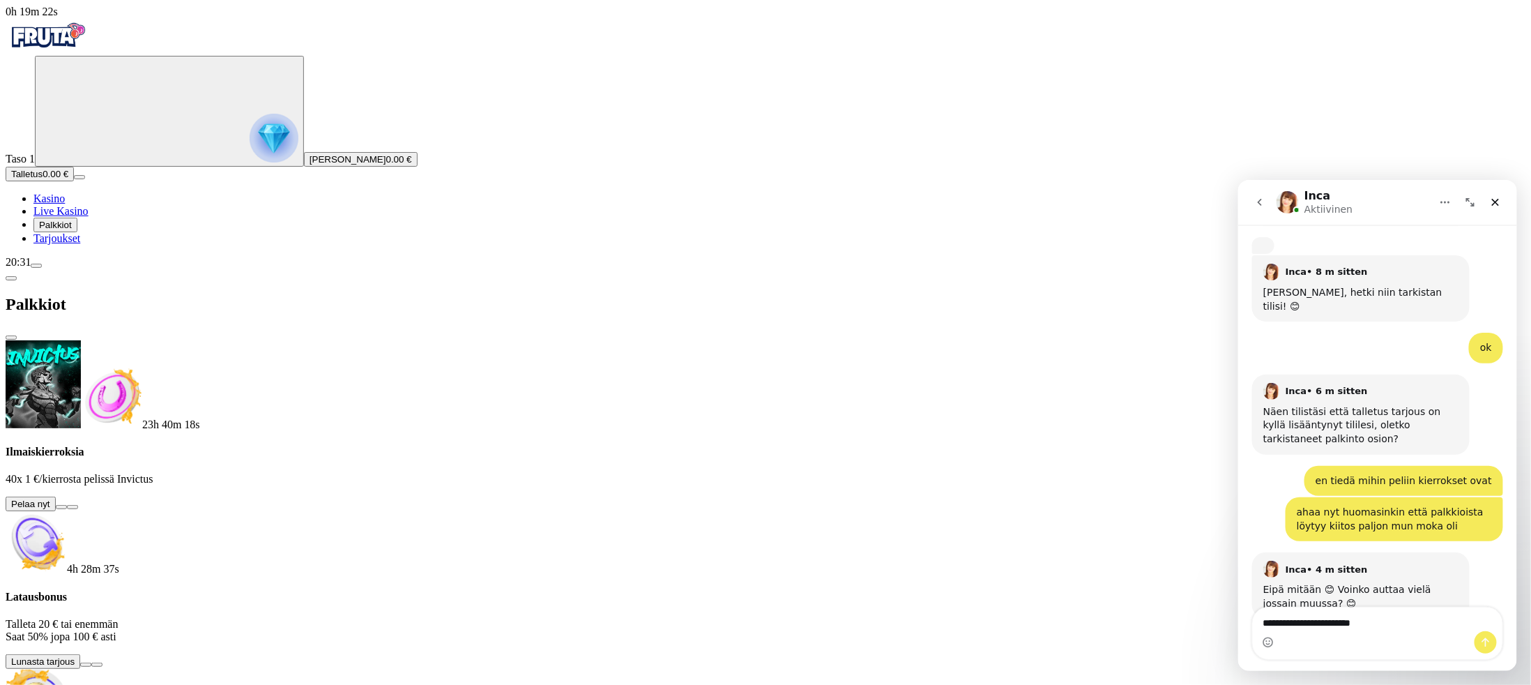
type textarea "**********"
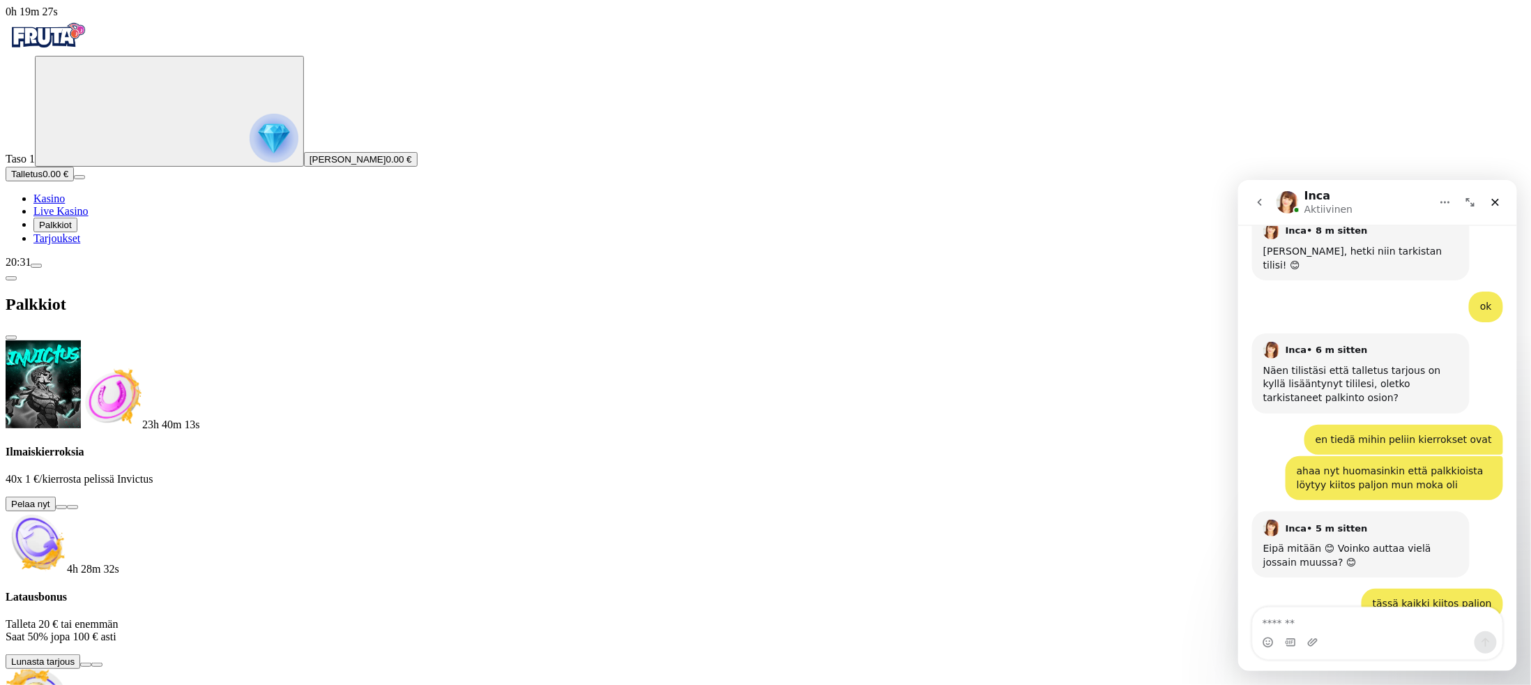
click at [67, 342] on button at bounding box center [61, 507] width 11 height 4
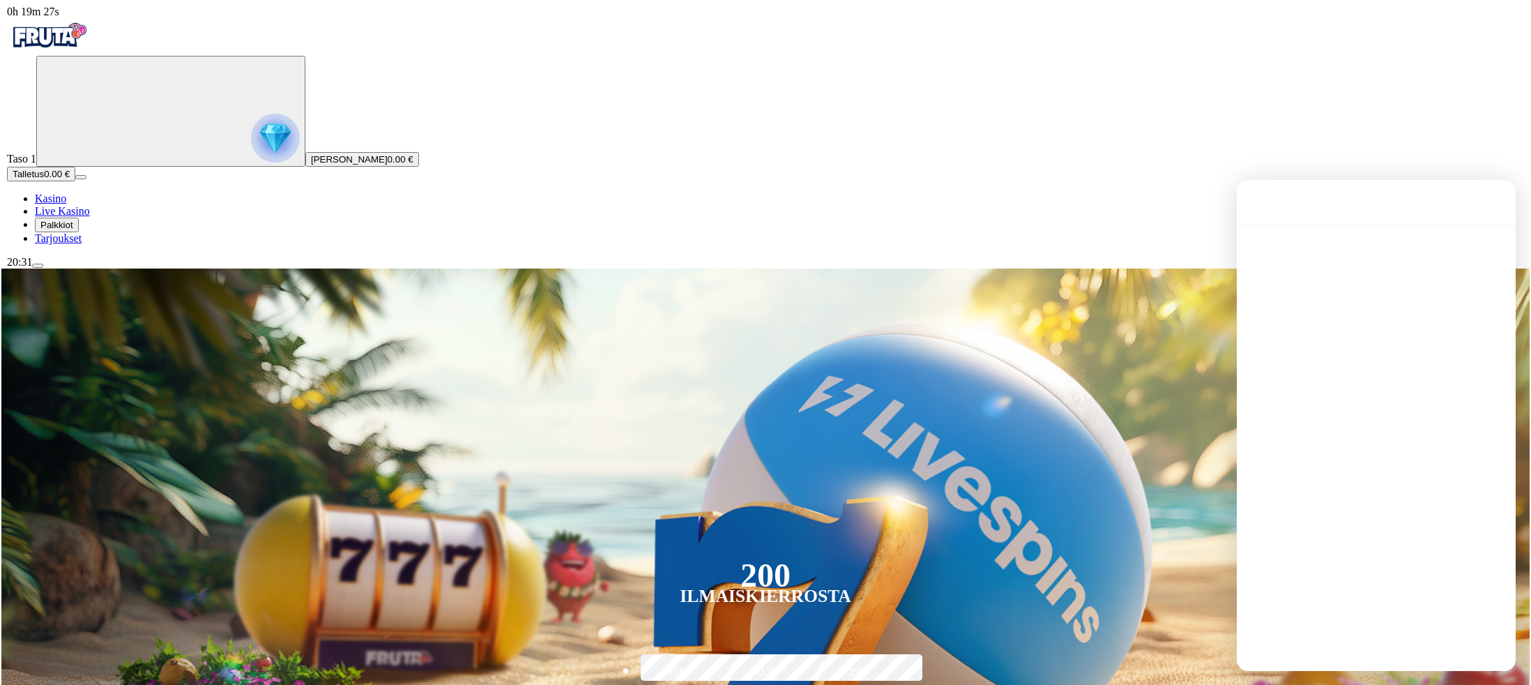
scroll to position [0, 0]
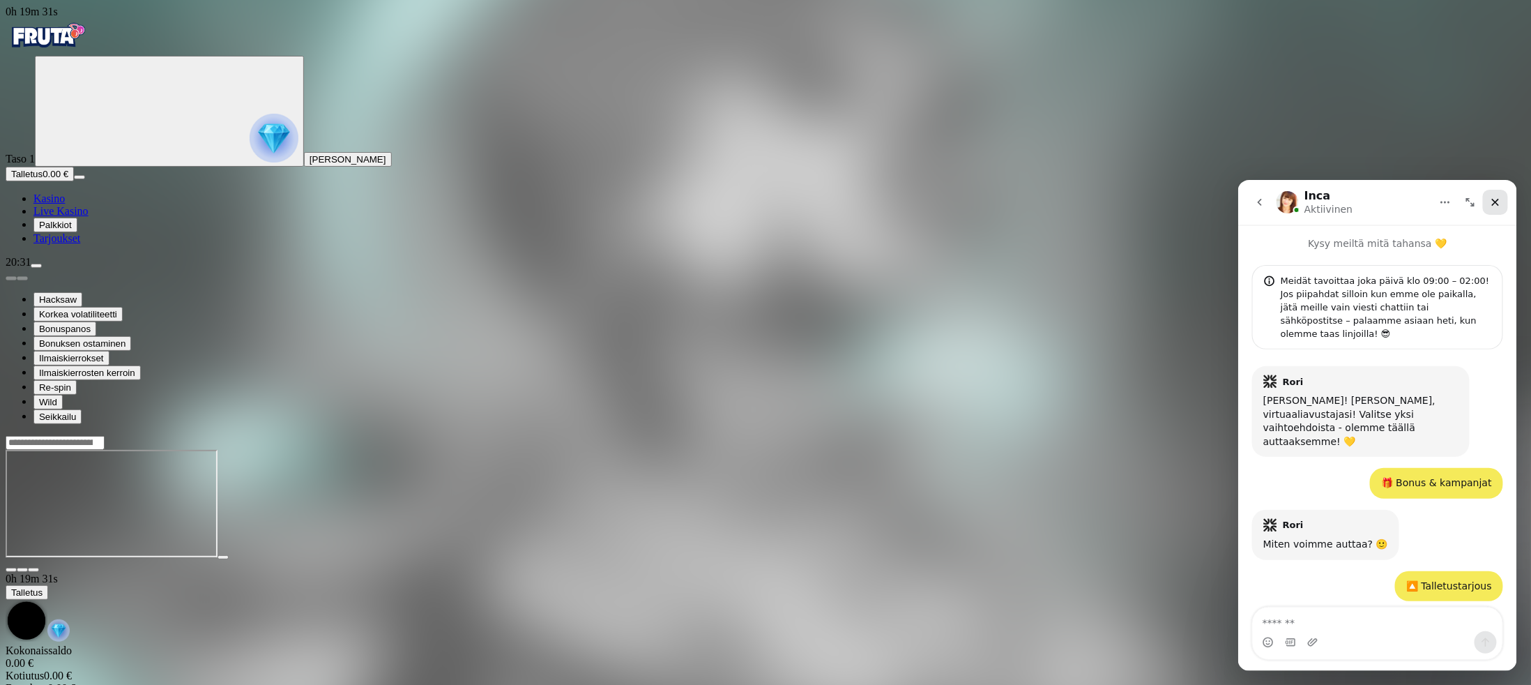
scroll to position [733, 0]
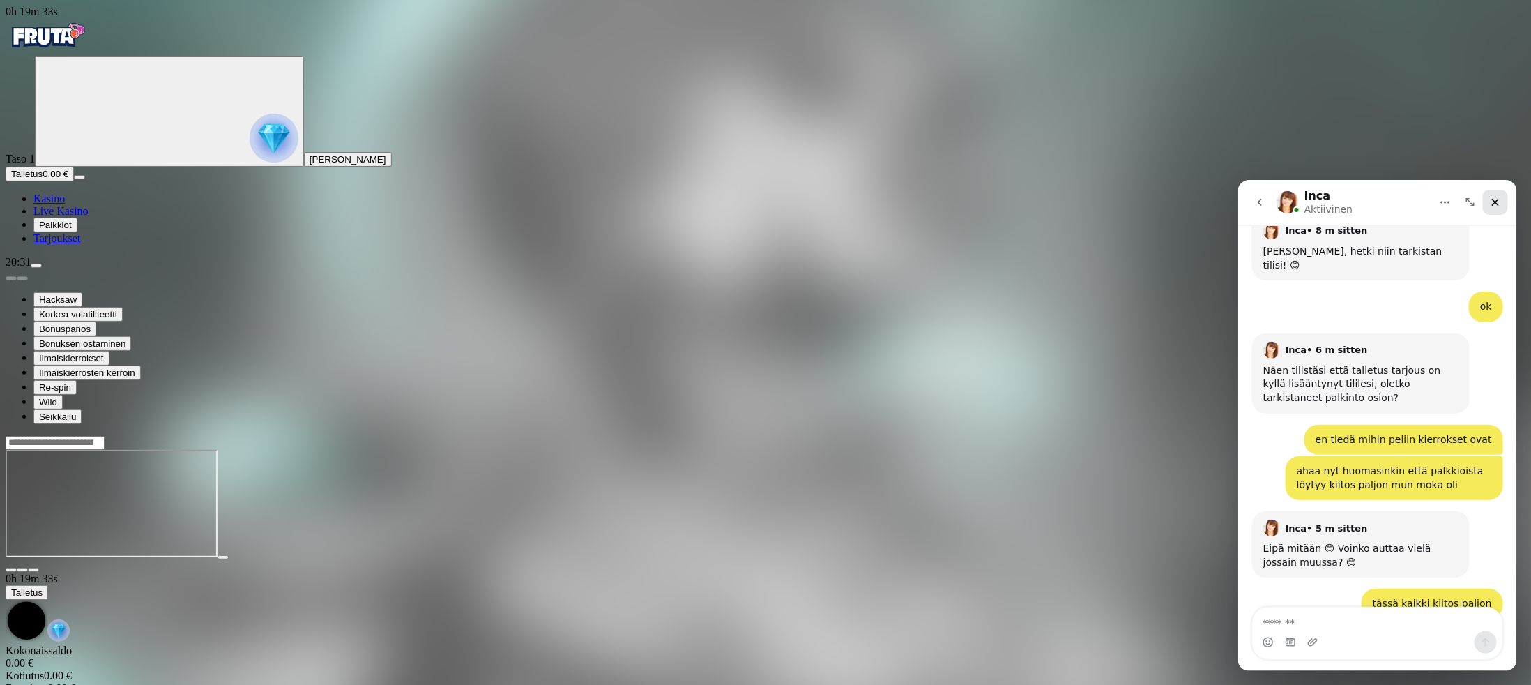
click at [765, 202] on icon "Sulje" at bounding box center [1496, 202] width 8 height 8
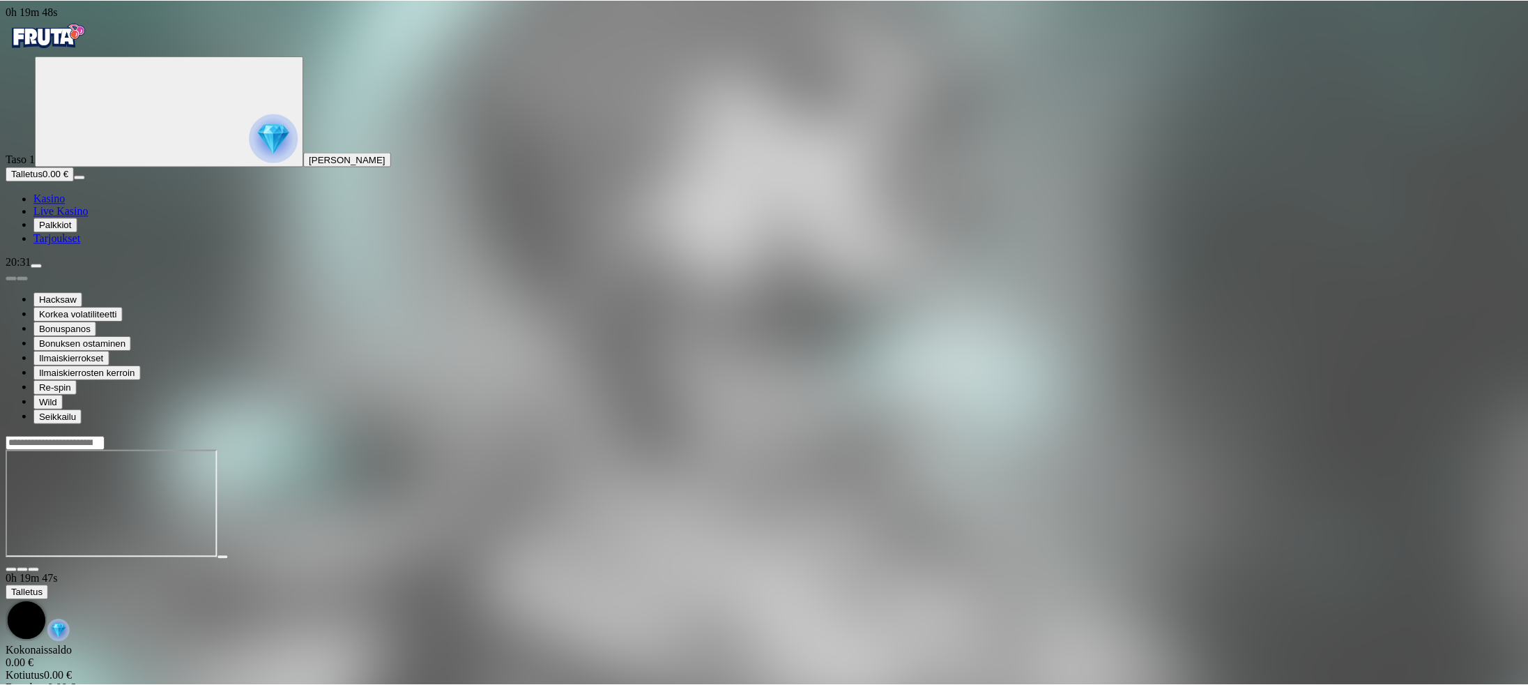
scroll to position [1050, 0]
click at [65, 204] on span "Kasino" at bounding box center [48, 198] width 31 height 12
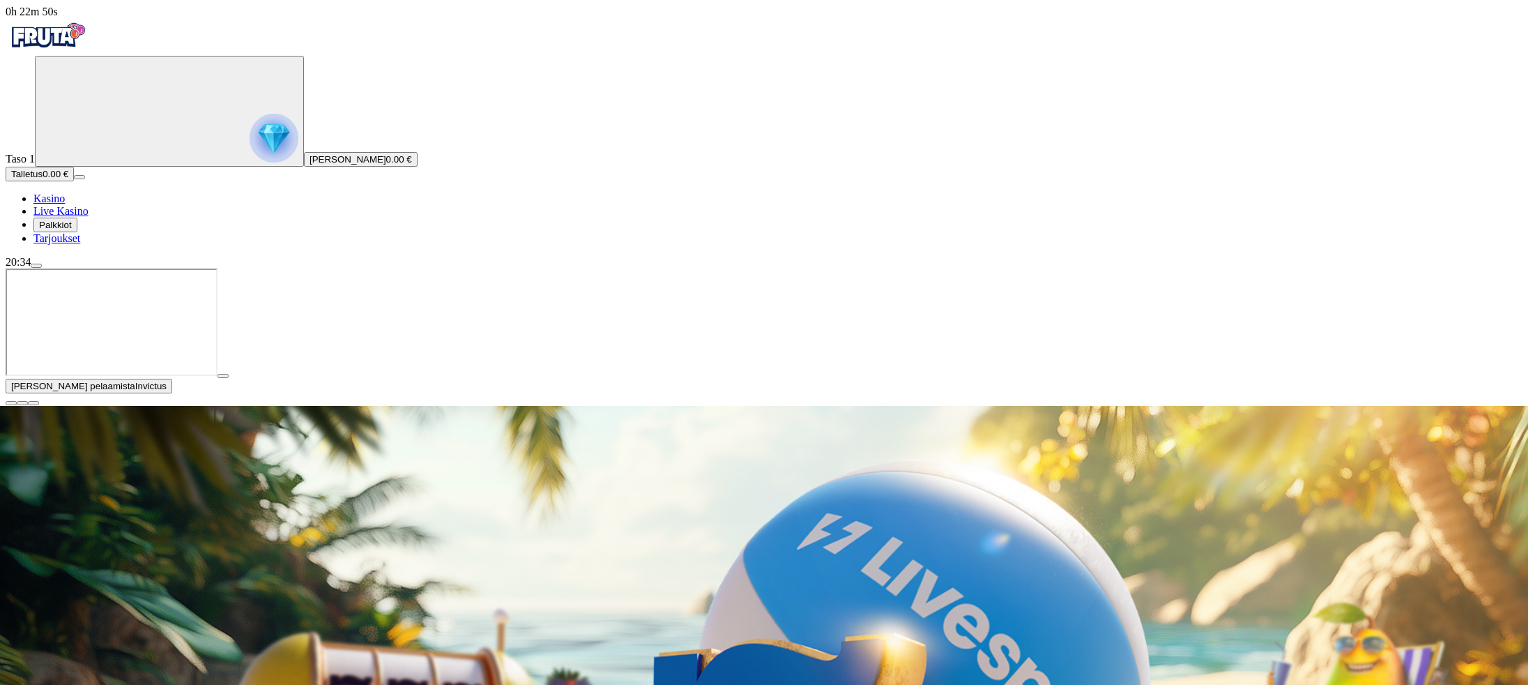
click at [11, 342] on span "close icon" at bounding box center [11, 403] width 0 height 0
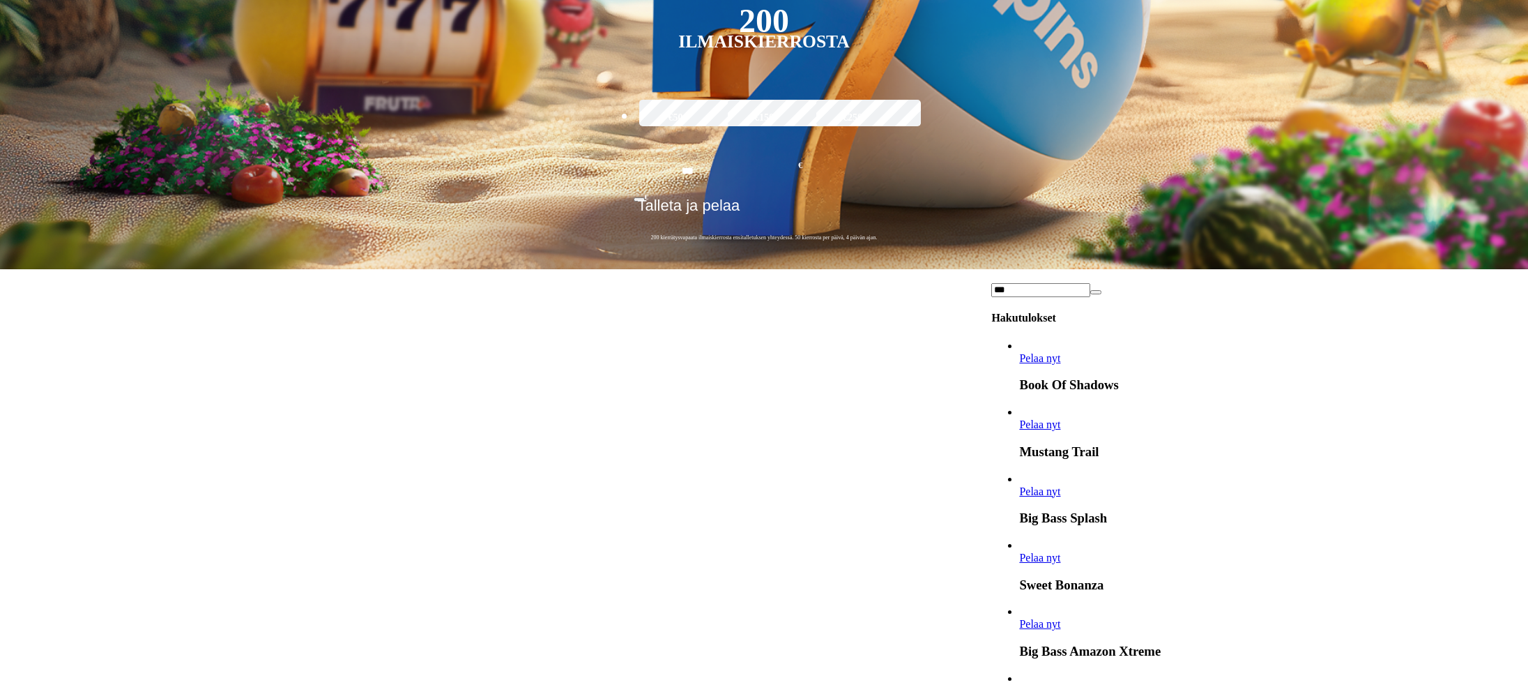
scroll to position [558, 0]
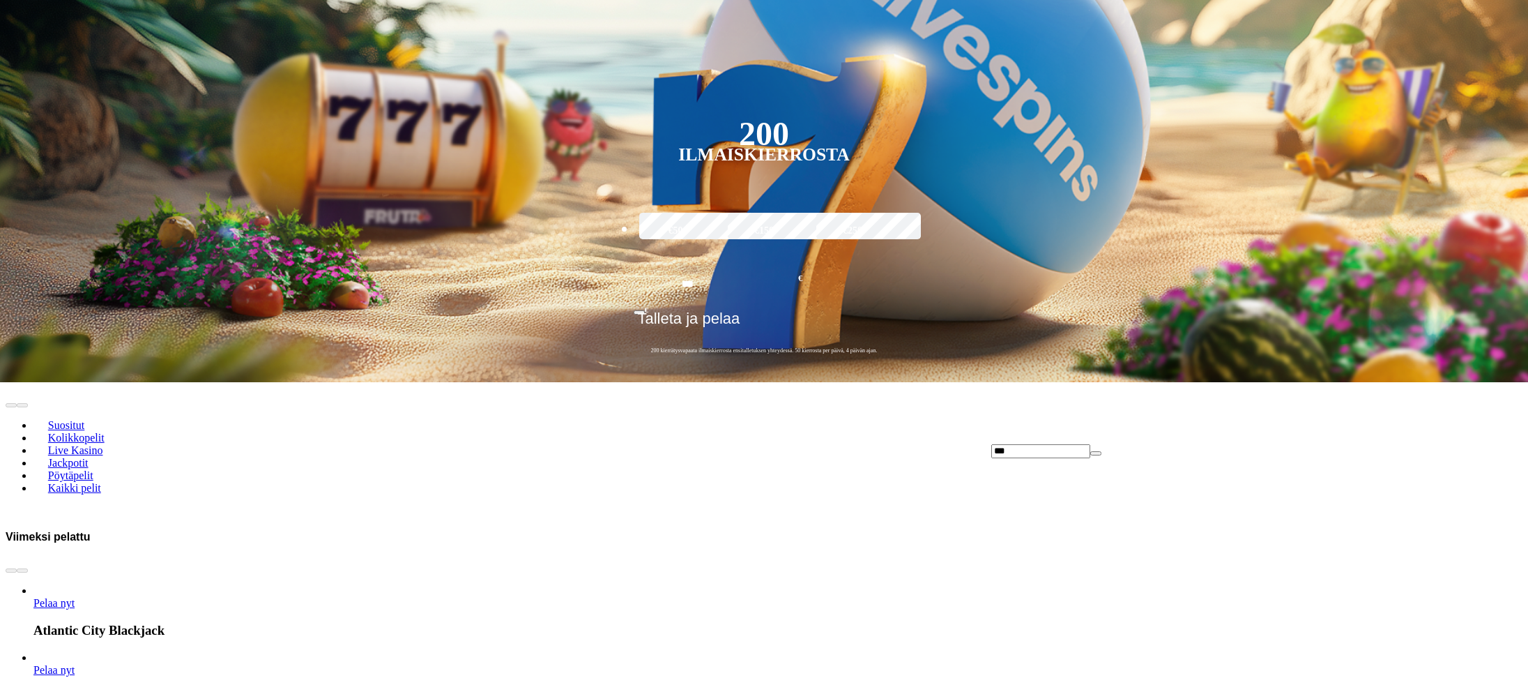
scroll to position [279, 0]
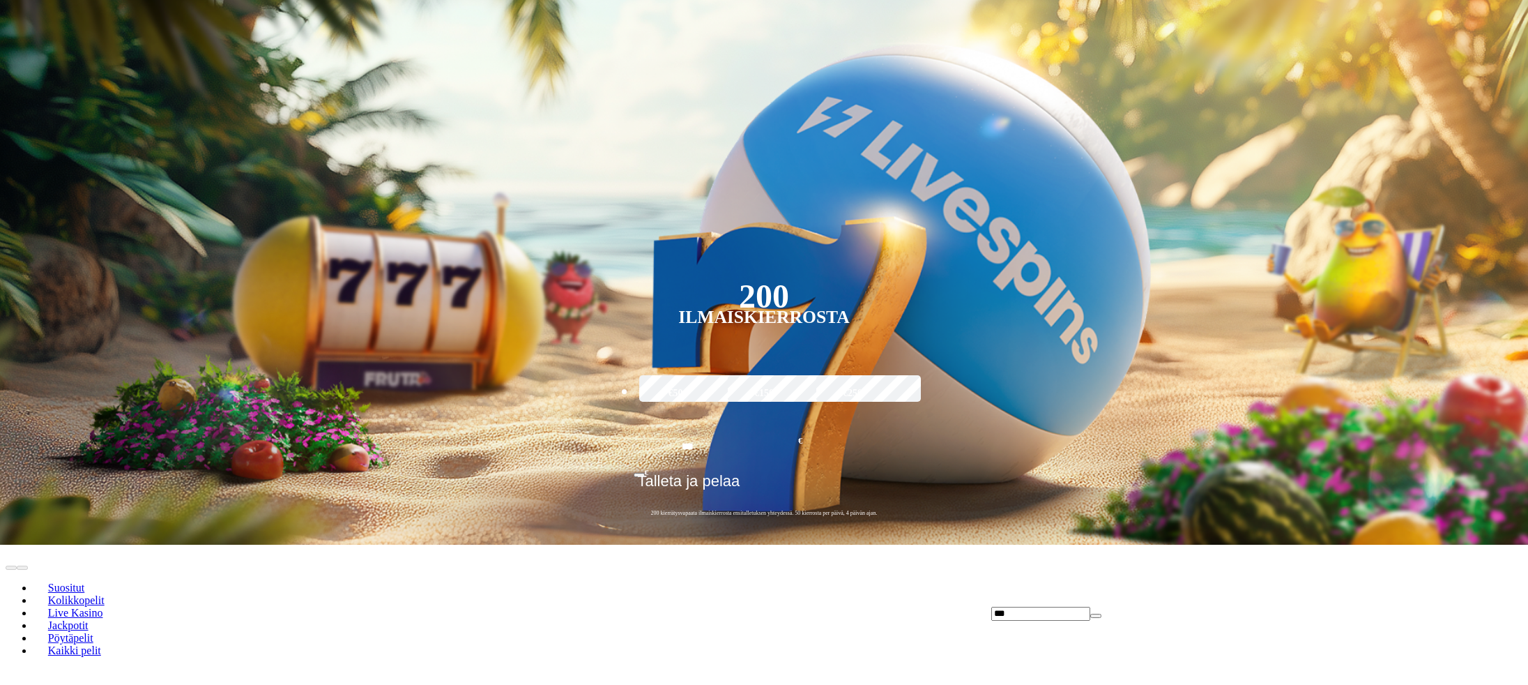
click at [765, 342] on input "***" at bounding box center [1041, 614] width 99 height 14
type input "*"
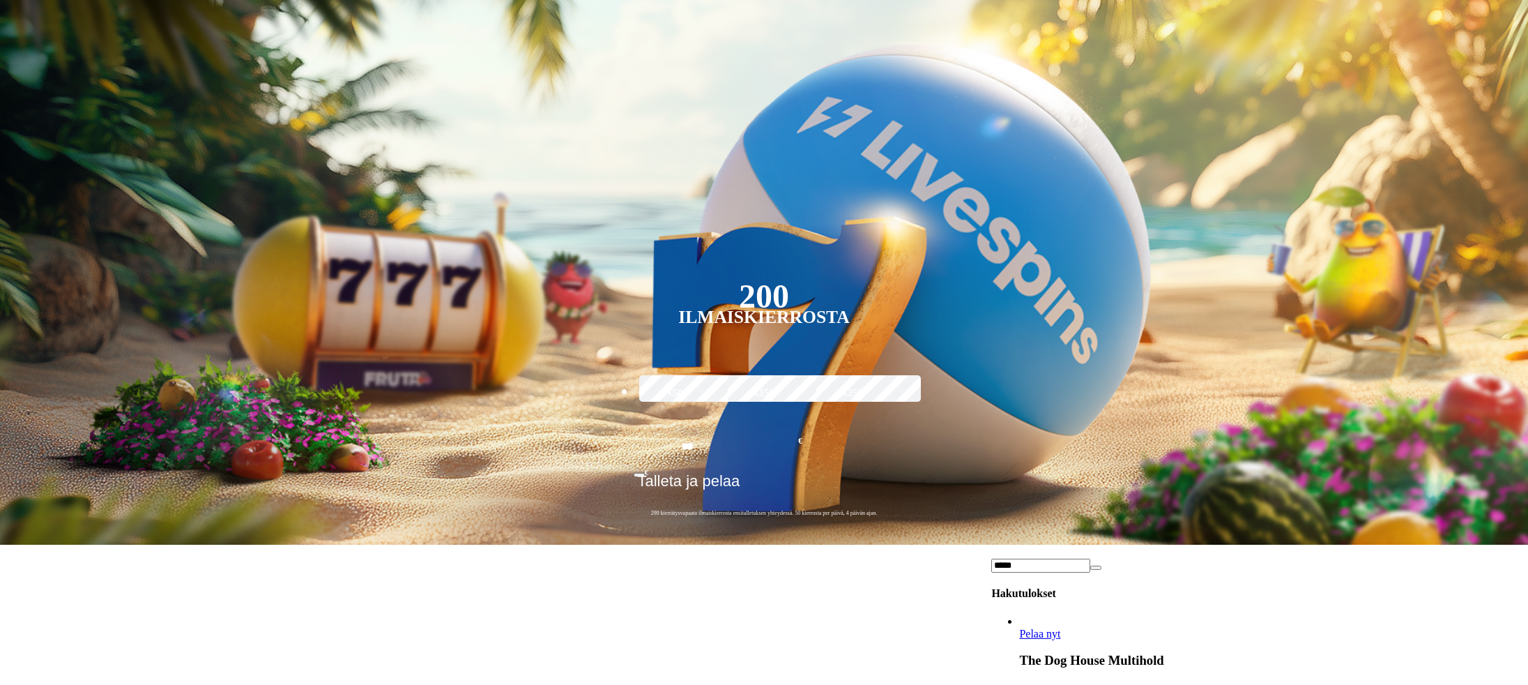
type input "*****"
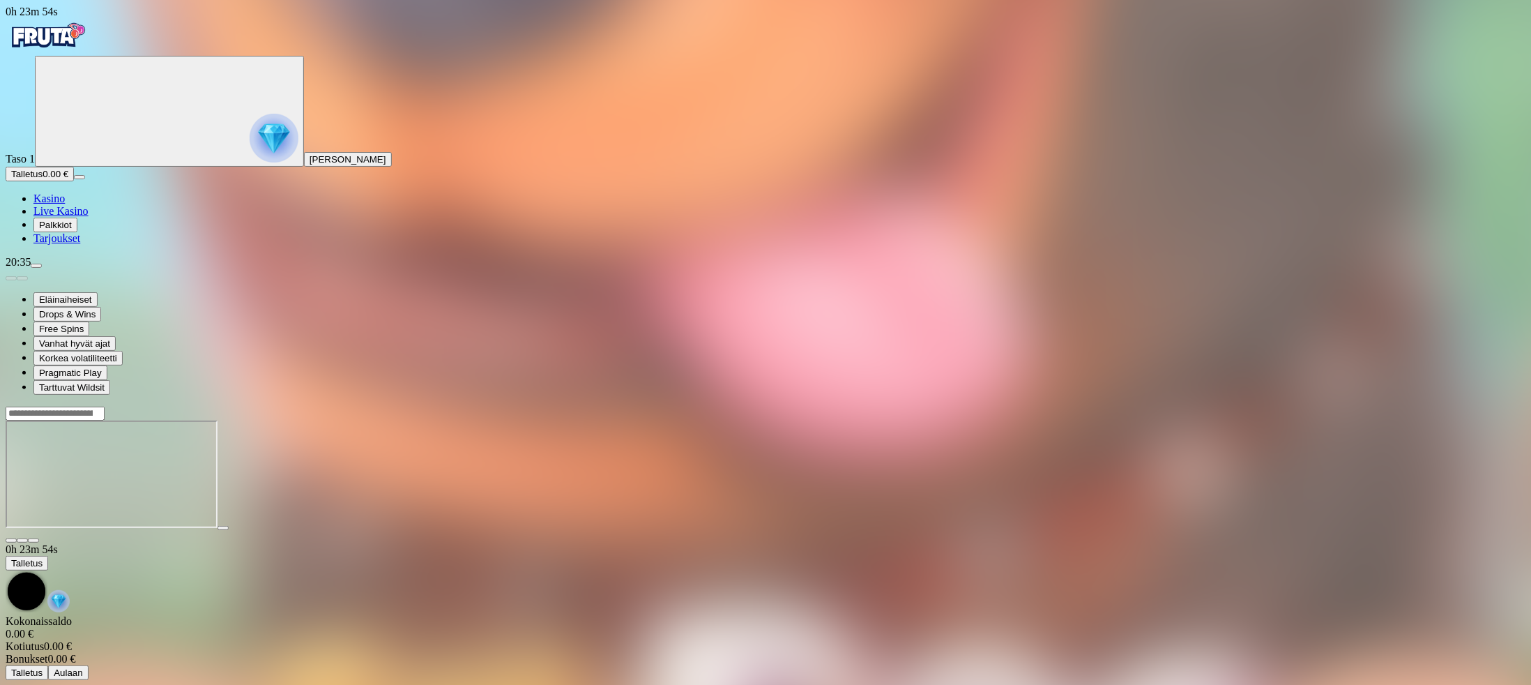
click at [65, 204] on span "Kasino" at bounding box center [48, 198] width 31 height 12
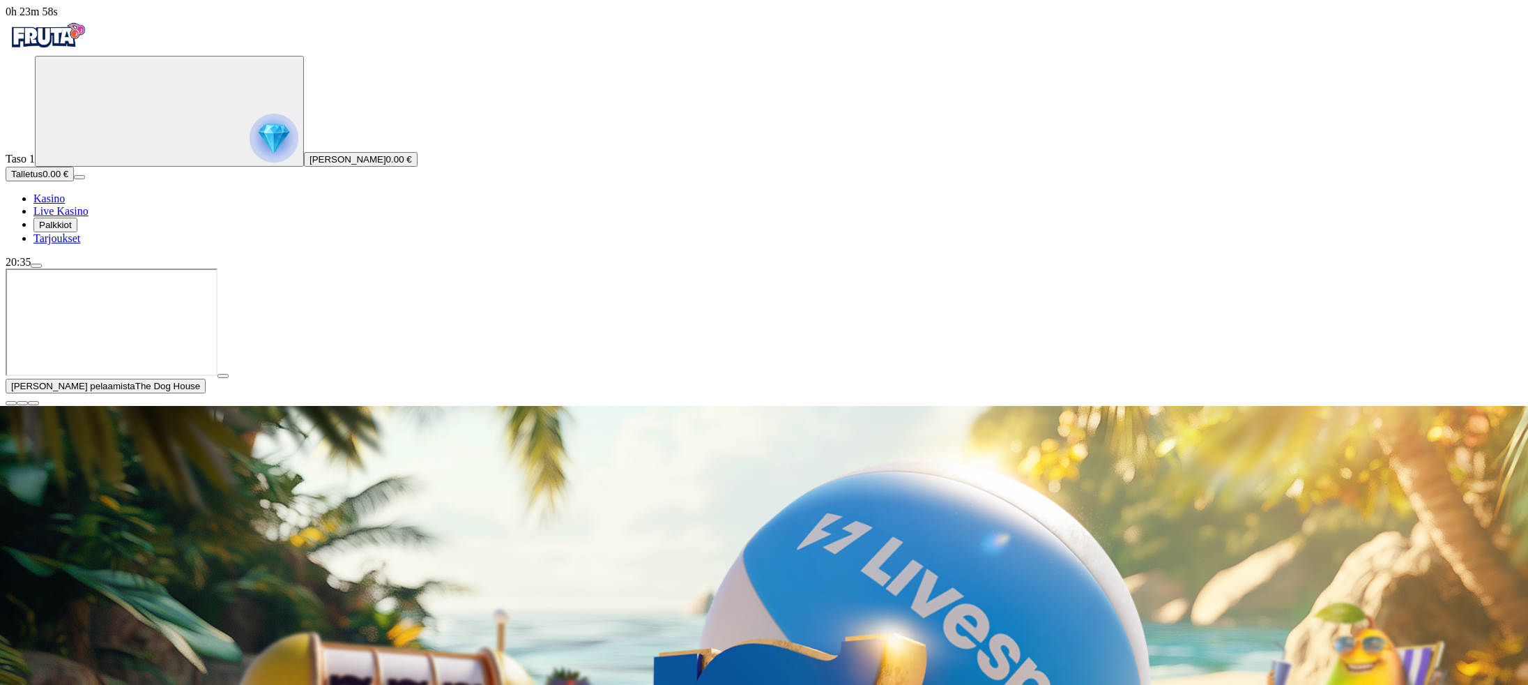
click at [11, 342] on span "close icon" at bounding box center [11, 403] width 0 height 0
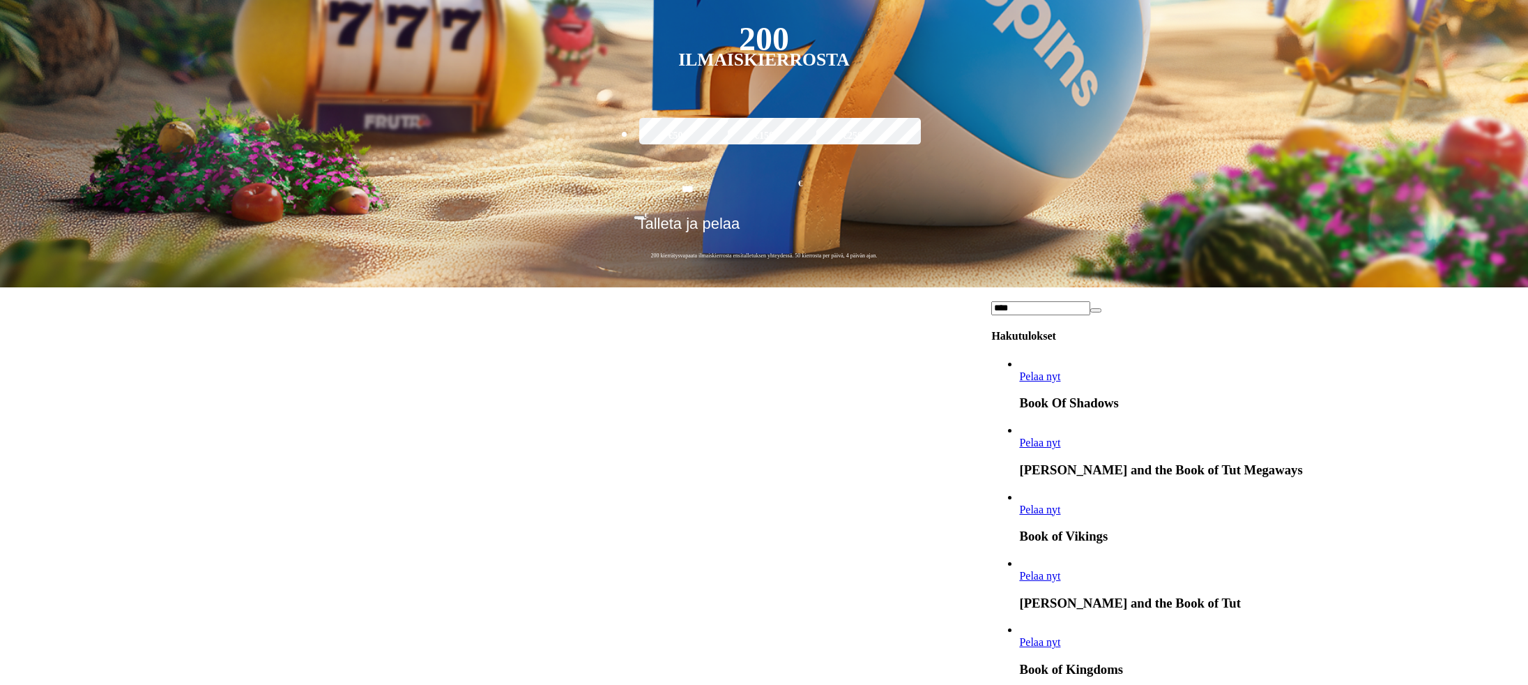
scroll to position [279, 0]
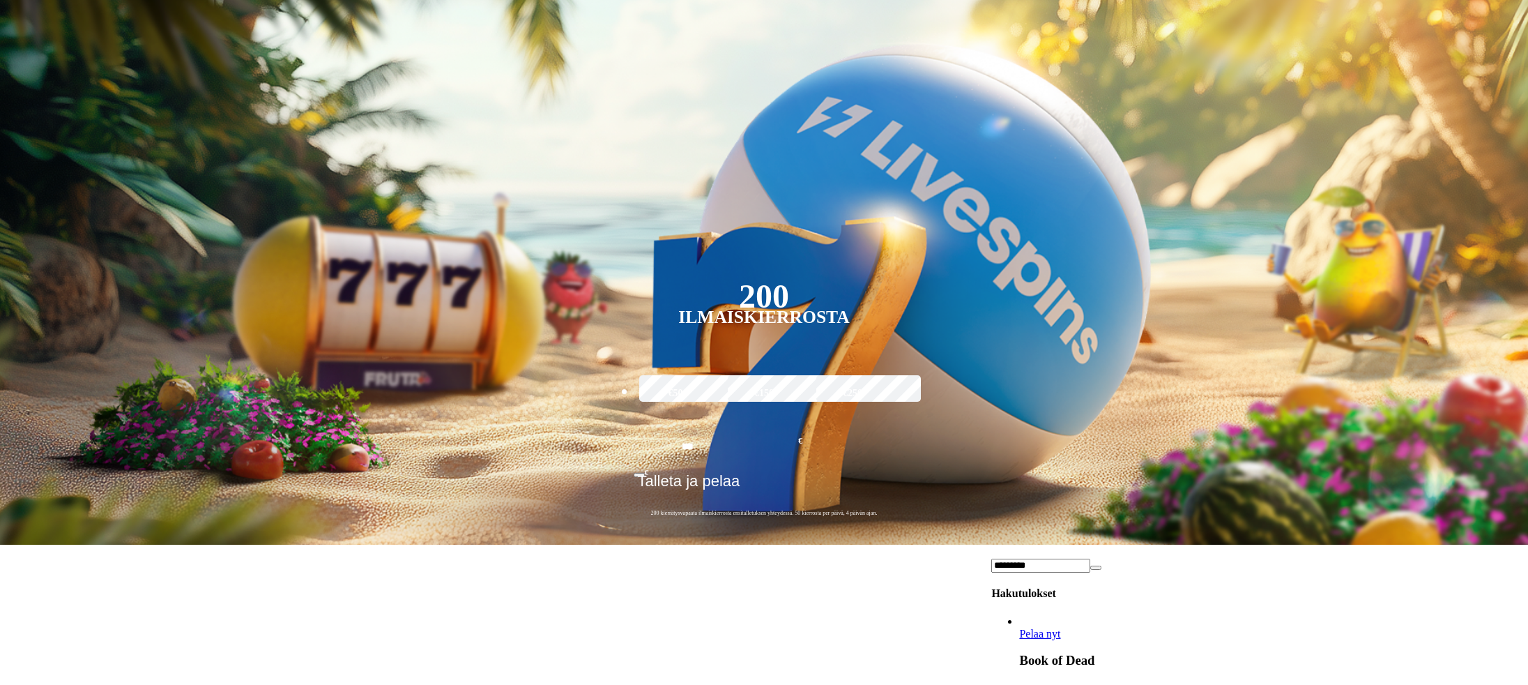
type input "*********"
click at [765, 342] on span "Pelaa nyt" at bounding box center [1039, 634] width 41 height 12
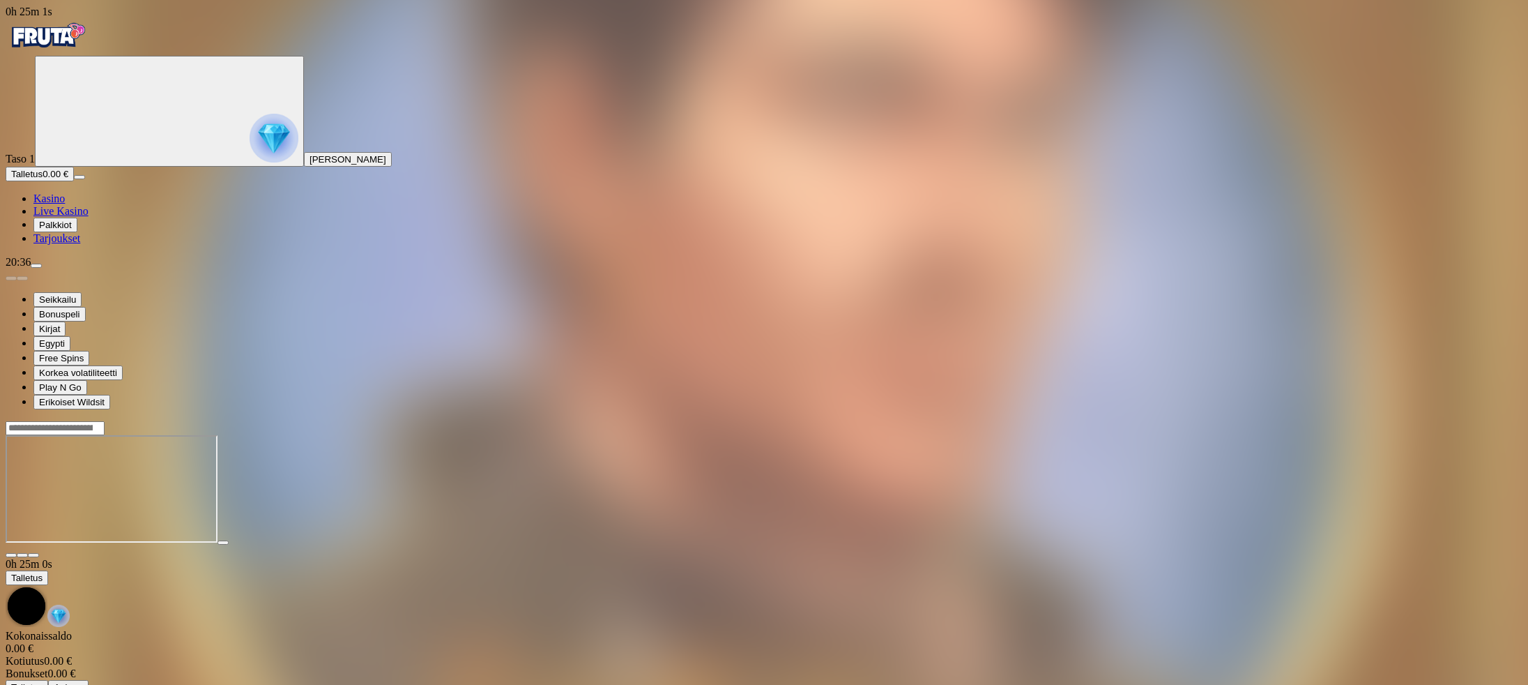
click at [36, 266] on span "menu icon" at bounding box center [36, 266] width 0 height 0
